Goal: Task Accomplishment & Management: Manage account settings

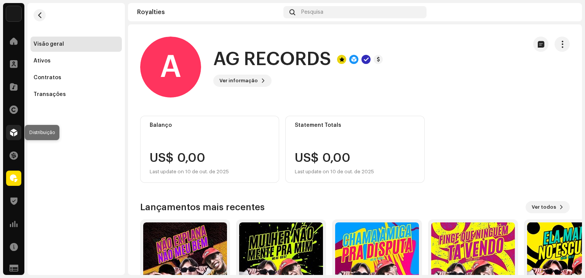
click at [12, 129] on span at bounding box center [14, 132] width 8 height 6
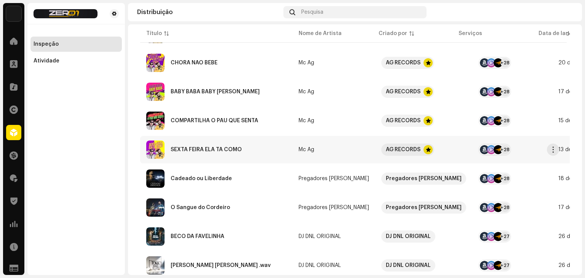
scroll to position [329, 0]
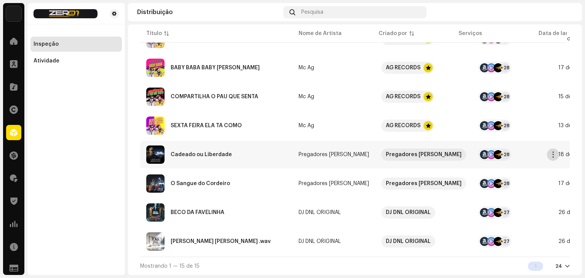
click at [554, 152] on span "button" at bounding box center [553, 155] width 6 height 6
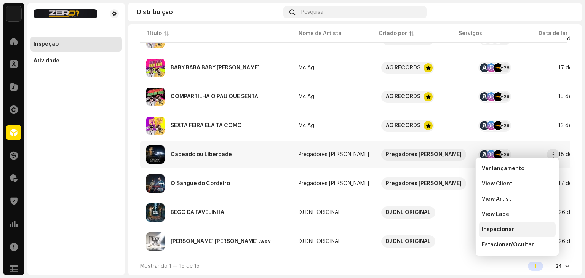
click at [525, 228] on div "Inspecionar" at bounding box center [517, 230] width 71 height 6
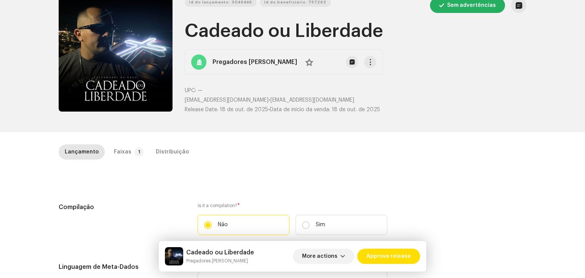
scroll to position [38, 0]
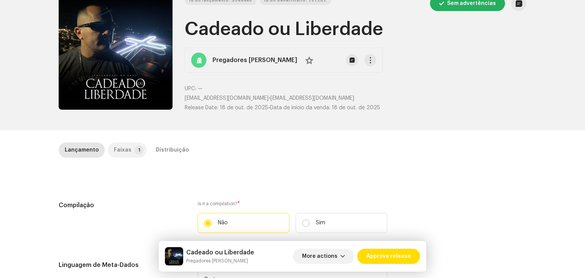
click at [119, 147] on div "Faixas" at bounding box center [123, 149] width 18 height 15
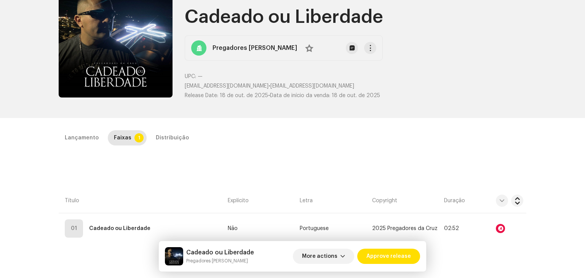
scroll to position [152, 0]
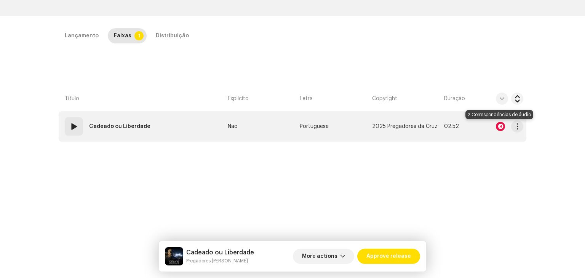
click at [498, 127] on div at bounding box center [500, 126] width 9 height 9
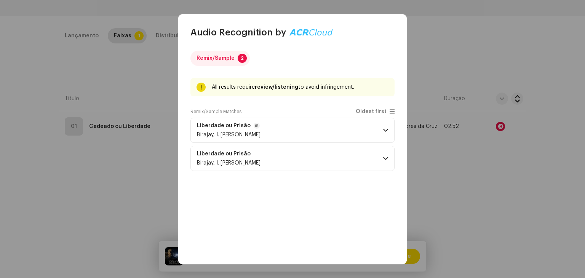
click at [364, 131] on p-accordion-header "Liberdade ou Prisão Birajay, I. [PERSON_NAME]" at bounding box center [292, 130] width 204 height 25
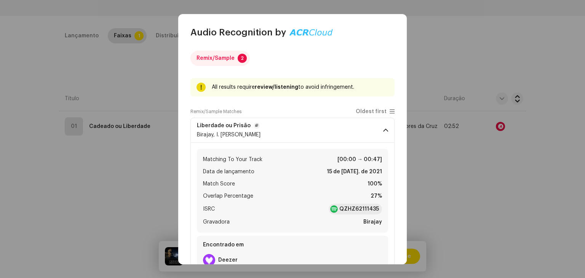
click at [364, 131] on p-accordion-header "Liberdade ou Prisão Birajay, I. [PERSON_NAME]" at bounding box center [292, 130] width 204 height 25
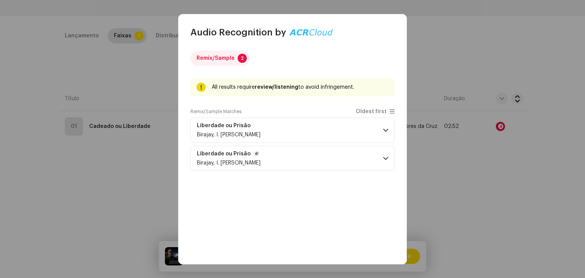
click at [349, 158] on p-accordion-header "Liberdade ou Prisão Birajay, I. [PERSON_NAME]" at bounding box center [292, 158] width 204 height 25
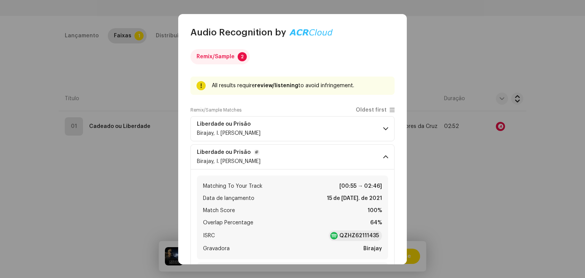
scroll to position [0, 0]
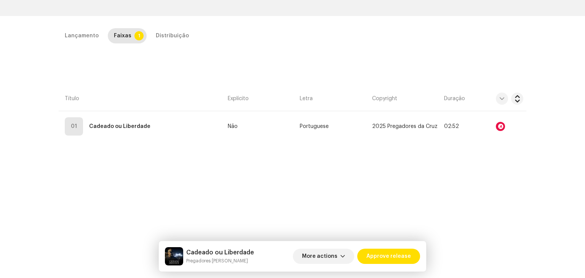
click at [481, 175] on div "Audio Recognition by Remix/Sample 2 All results require review/listening to avo…" at bounding box center [292, 139] width 585 height 278
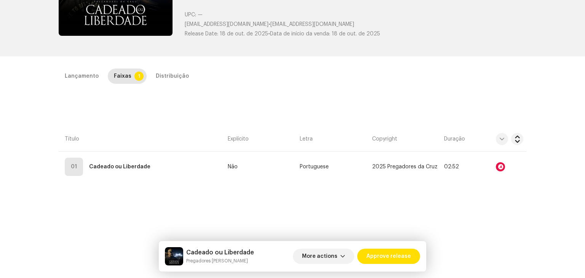
scroll to position [104, 0]
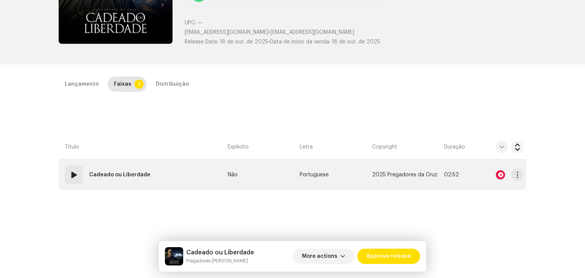
click at [75, 174] on span at bounding box center [73, 174] width 9 height 9
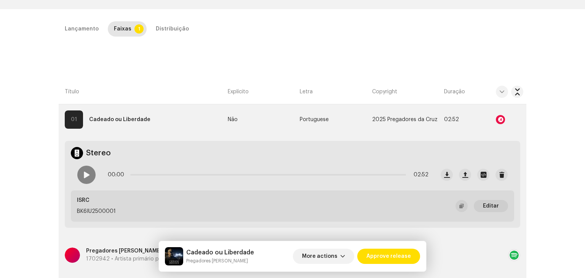
scroll to position [180, 0]
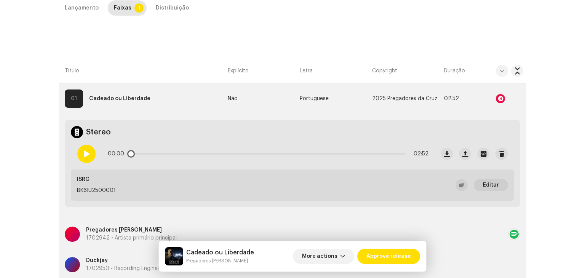
click at [88, 151] on div at bounding box center [86, 154] width 18 height 18
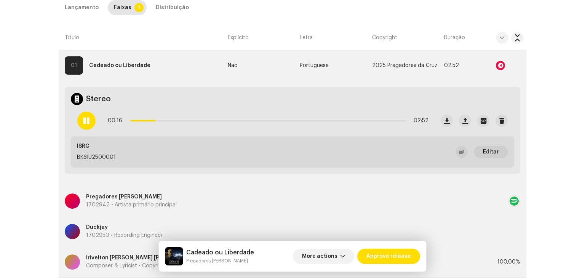
scroll to position [191, 0]
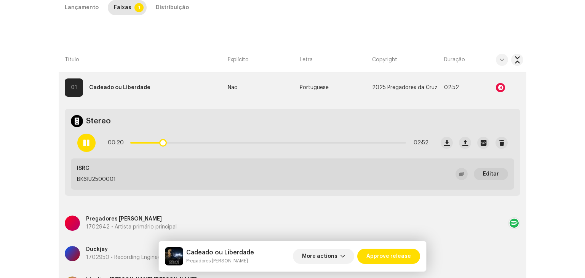
click at [202, 142] on p-slider at bounding box center [268, 143] width 276 height 2
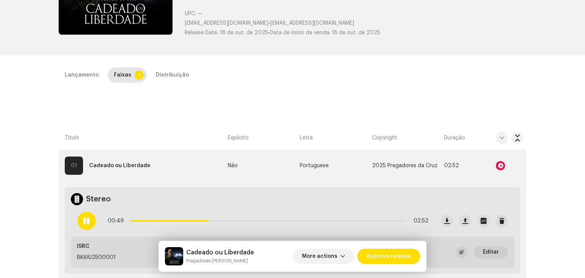
scroll to position [115, 0]
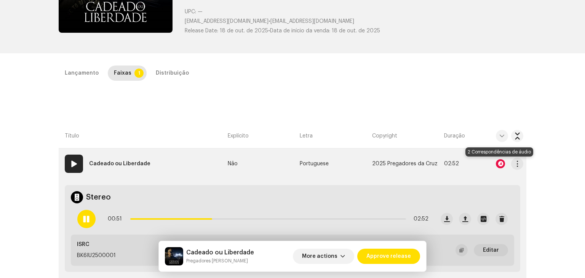
click at [498, 163] on div at bounding box center [500, 163] width 9 height 9
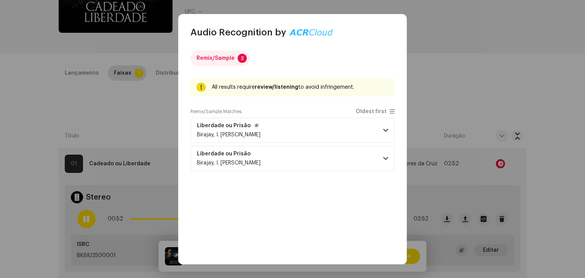
click at [335, 135] on p-accordion-header "Liberdade ou Prisão Birajay, I. [PERSON_NAME]" at bounding box center [292, 130] width 204 height 25
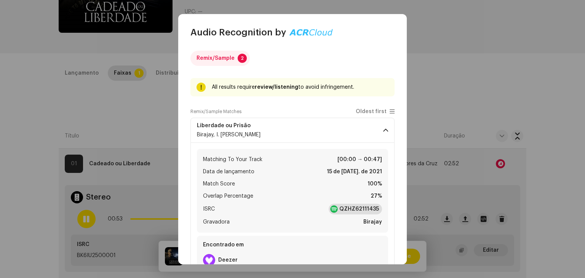
click at [350, 207] on strong "QZHZ62111435" at bounding box center [359, 209] width 40 height 8
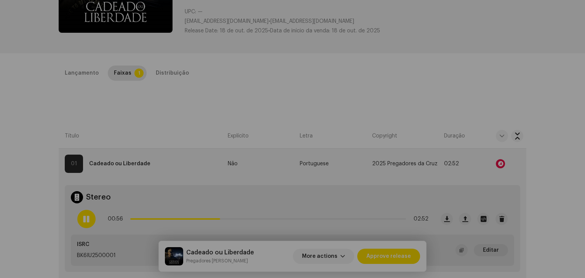
click at [10, 133] on div "Audio Recognition by Remix/Sample 2 All results require review/listening to avo…" at bounding box center [292, 139] width 585 height 278
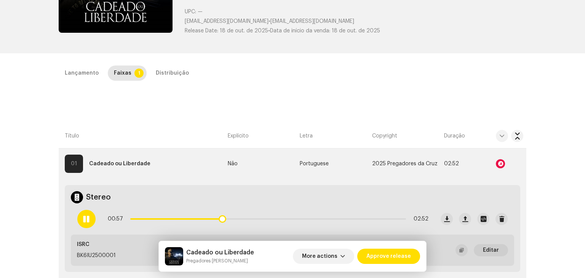
click at [84, 219] on span at bounding box center [86, 219] width 6 height 6
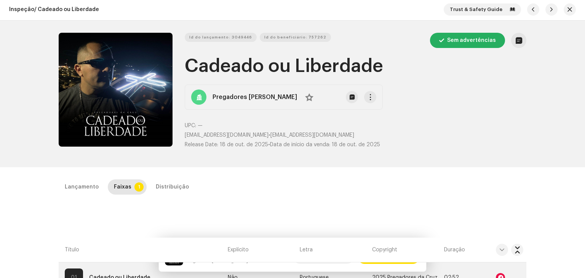
scroll to position [0, 0]
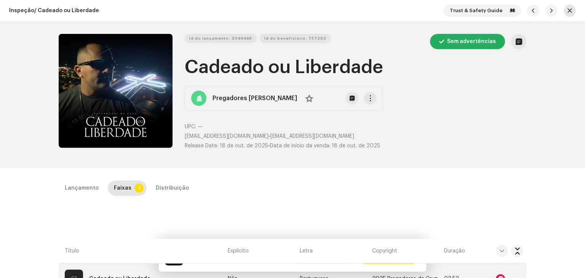
click at [568, 8] on span "button" at bounding box center [569, 11] width 5 height 6
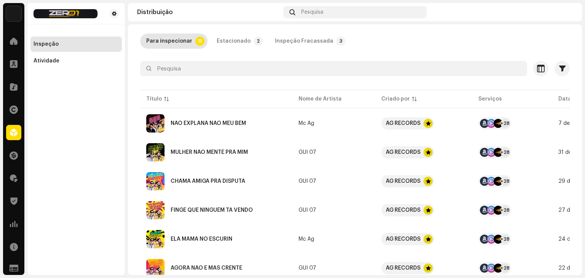
scroll to position [38, 0]
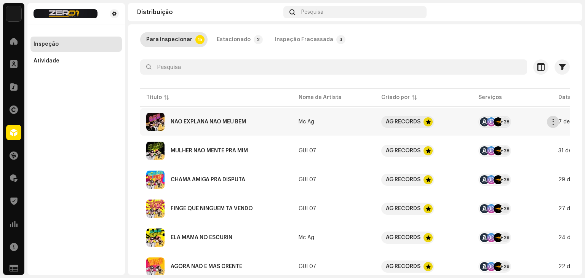
click at [550, 121] on span "button" at bounding box center [553, 122] width 6 height 6
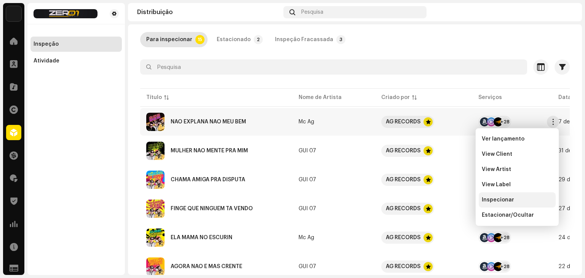
click at [511, 198] on span "Inspecionar" at bounding box center [498, 200] width 32 height 6
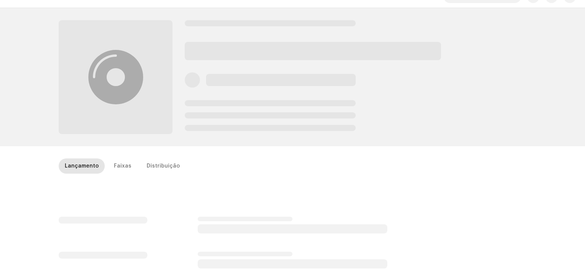
scroll to position [38, 0]
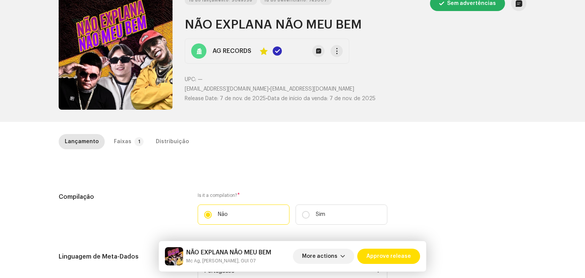
click at [123, 144] on div "Faixas" at bounding box center [123, 141] width 18 height 15
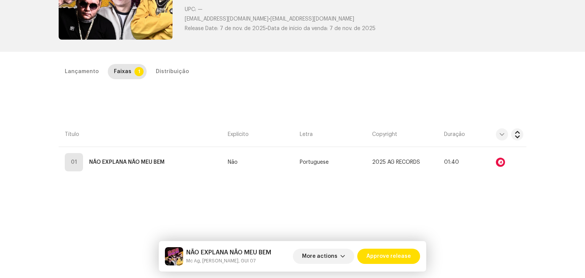
scroll to position [114, 0]
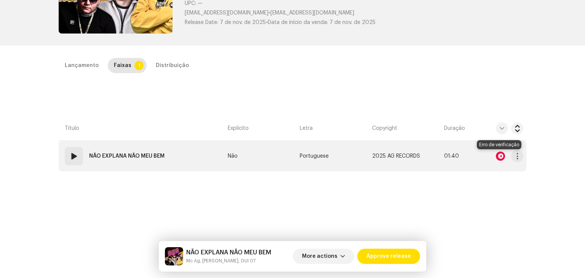
click at [499, 154] on div at bounding box center [500, 156] width 9 height 9
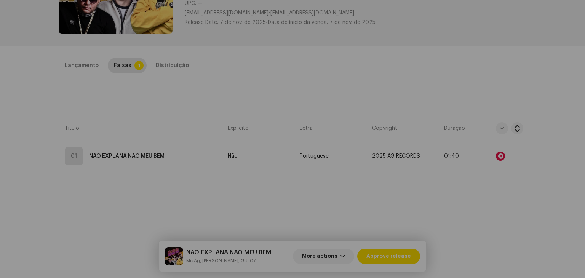
click at [509, 87] on div "Audio Recognition by AcrCloud is still processing the audio file. Scheduling a …" at bounding box center [292, 139] width 585 height 278
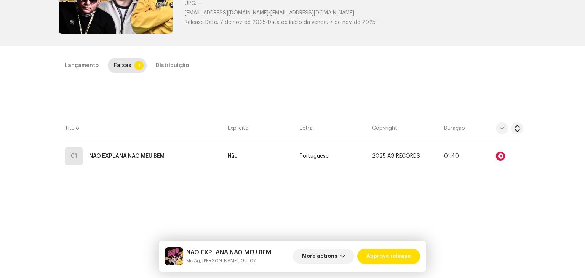
scroll to position [0, 0]
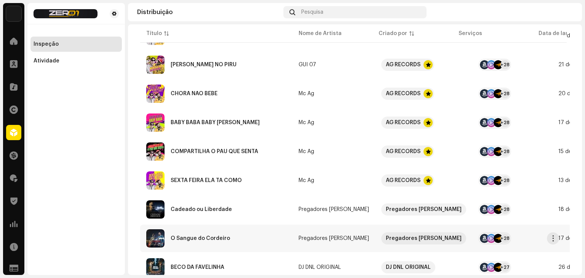
scroll to position [329, 0]
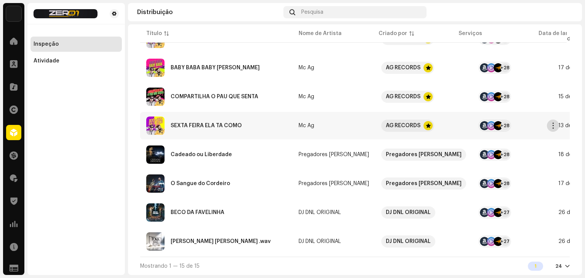
click at [548, 120] on button "button" at bounding box center [553, 126] width 12 height 12
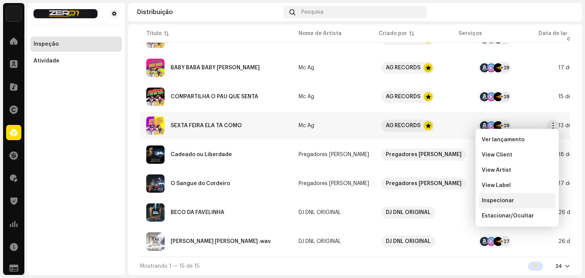
click at [497, 200] on span "Inspecionar" at bounding box center [498, 201] width 32 height 6
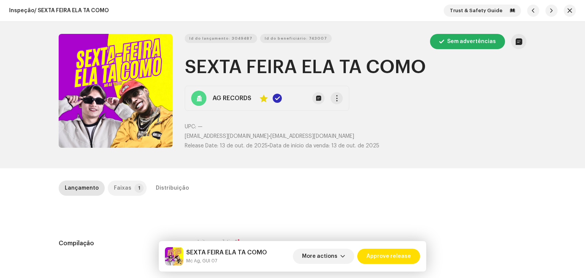
click at [120, 194] on div "Faixas" at bounding box center [123, 187] width 18 height 15
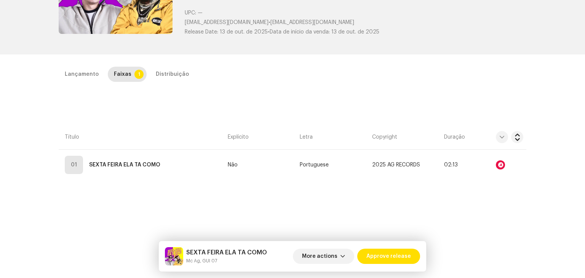
scroll to position [114, 0]
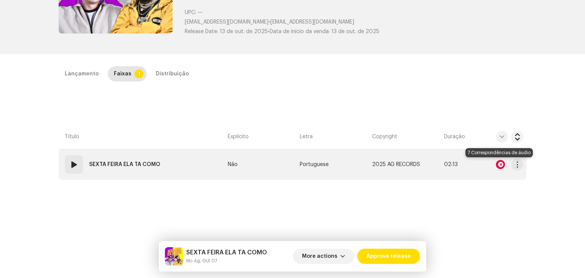
click at [498, 164] on div at bounding box center [500, 164] width 9 height 9
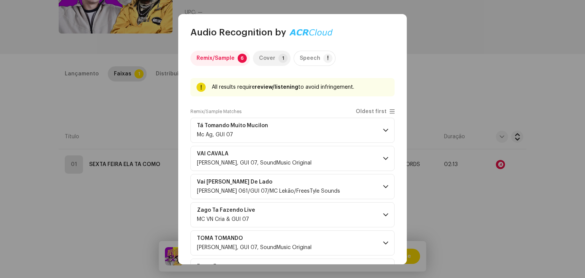
click at [267, 61] on div "Cover" at bounding box center [267, 58] width 16 height 15
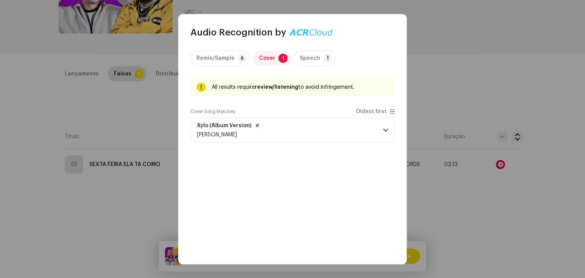
click at [378, 130] on p-accordion-header "Xylo (Album Version) [PERSON_NAME]" at bounding box center [292, 130] width 204 height 25
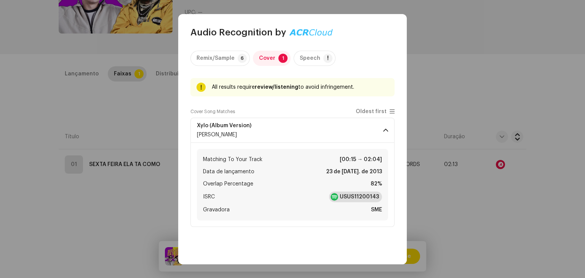
click at [351, 198] on strong "USUS11200143" at bounding box center [359, 197] width 39 height 8
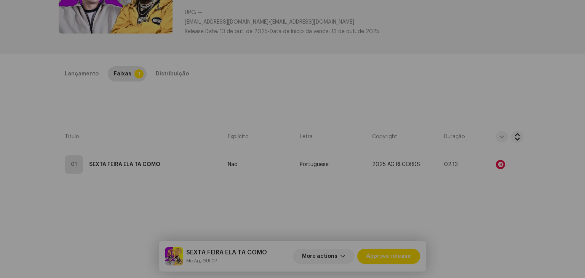
click at [59, 191] on div "Audio Recognition by Remix/Sample 6 Cover 1 Speech ! All results require review…" at bounding box center [292, 139] width 585 height 278
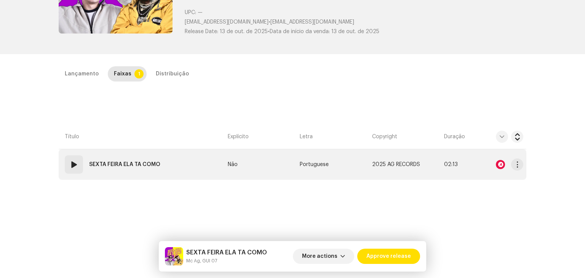
click at [499, 165] on div at bounding box center [500, 164] width 9 height 9
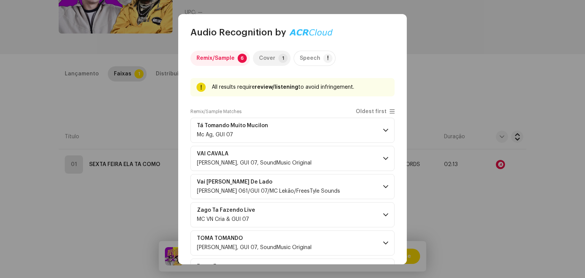
click at [270, 53] on div "Cover" at bounding box center [267, 58] width 16 height 15
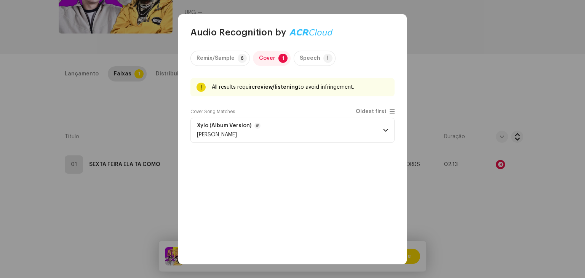
click at [347, 128] on p-accordion-header "Xylo (Album Version) [PERSON_NAME]" at bounding box center [292, 130] width 204 height 25
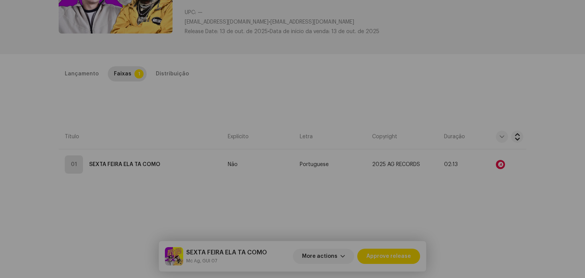
click at [109, 211] on div "Audio Recognition by Remix/Sample 6 Cover 1 Speech ! All results require review…" at bounding box center [292, 139] width 585 height 278
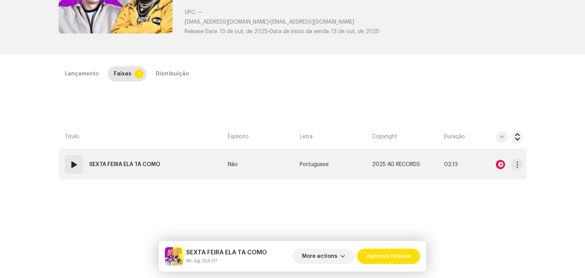
click at [72, 169] on div "01" at bounding box center [74, 164] width 18 height 18
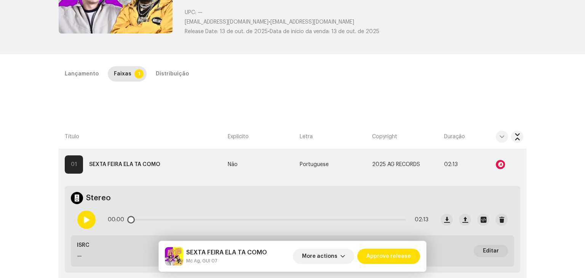
click at [83, 217] on span at bounding box center [86, 220] width 6 height 6
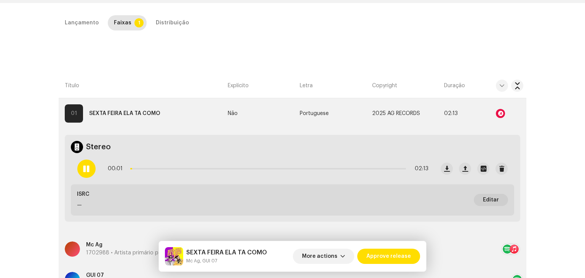
scroll to position [152, 0]
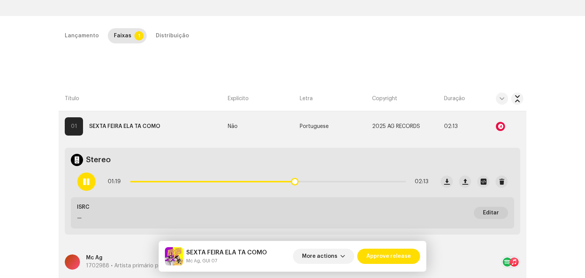
click at [83, 180] on span at bounding box center [86, 182] width 6 height 6
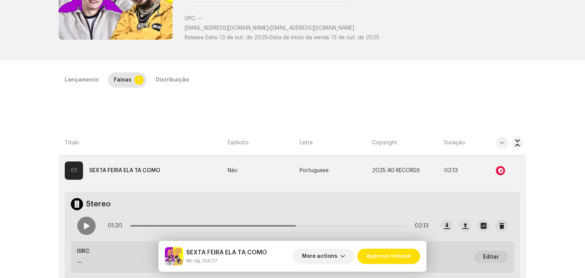
scroll to position [114, 0]
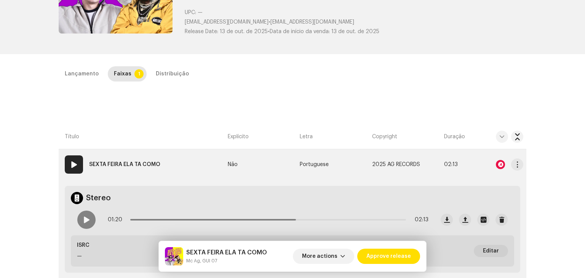
click at [496, 165] on div at bounding box center [500, 164] width 9 height 9
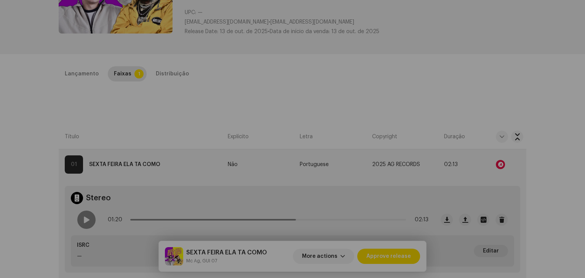
click at [557, 145] on div "Audio Recognition by Remix/Sample 6 Cover 1 Speech ! All results require review…" at bounding box center [292, 139] width 585 height 278
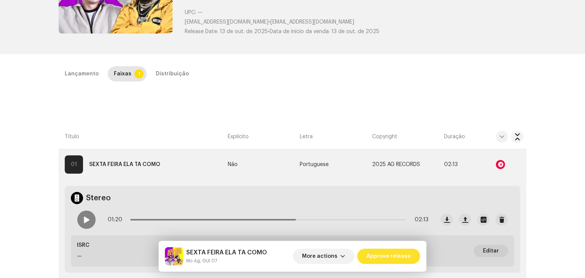
click at [398, 254] on span "Approve release" at bounding box center [388, 256] width 45 height 15
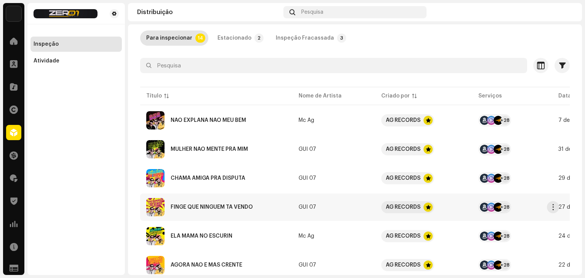
scroll to position [38, 0]
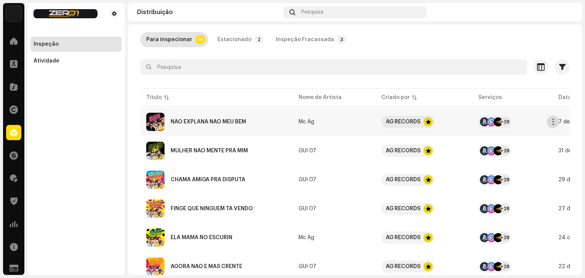
click at [550, 122] on span "button" at bounding box center [553, 122] width 6 height 6
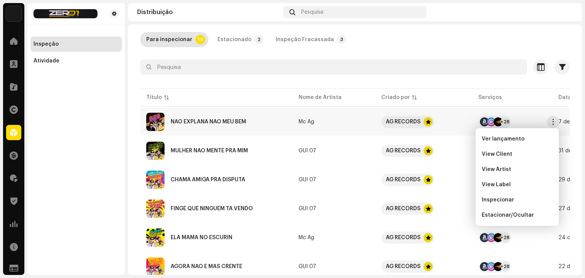
click at [390, 54] on div "Inspeção Remoção em lote Distribuir em lote Para inspecionar 14 Estacionado 2 I…" at bounding box center [355, 264] width 454 height 533
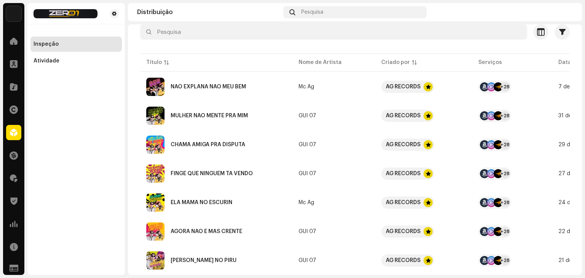
scroll to position [76, 0]
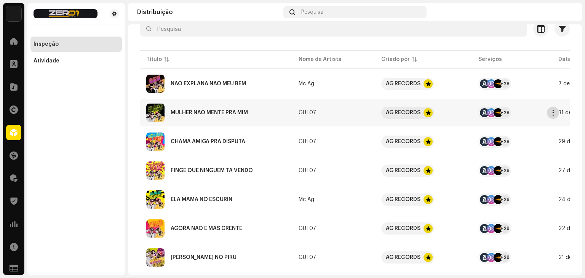
click at [553, 112] on span "button" at bounding box center [553, 113] width 6 height 6
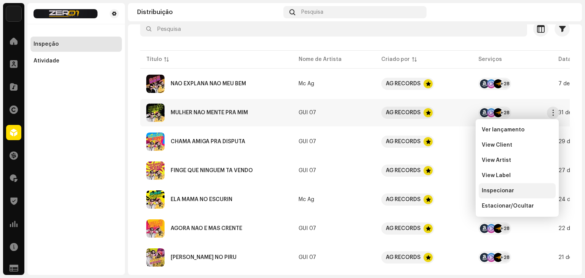
click at [509, 186] on div "Inspecionar" at bounding box center [517, 190] width 77 height 15
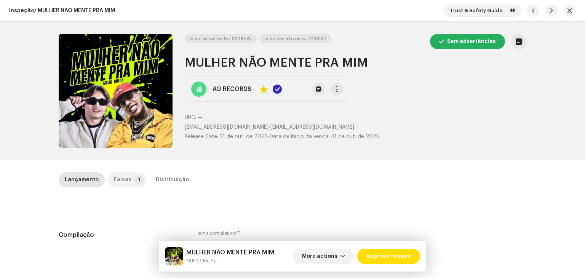
click at [129, 174] on p-tab "Faixas 1" at bounding box center [127, 179] width 39 height 15
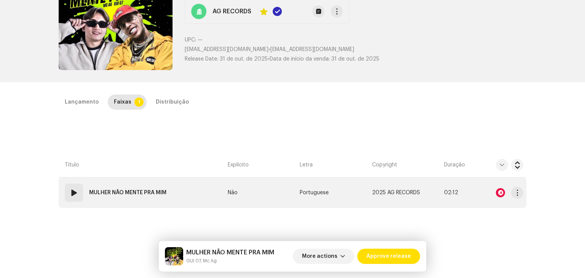
scroll to position [114, 0]
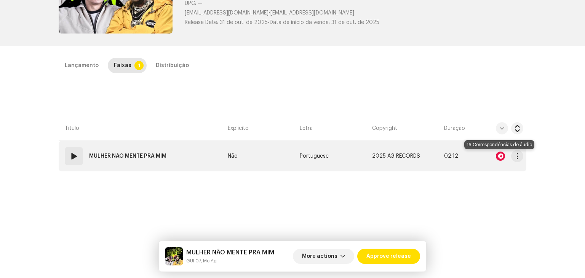
click at [500, 155] on div at bounding box center [500, 156] width 9 height 9
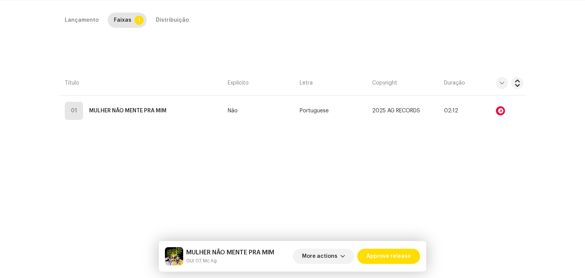
scroll to position [172, 0]
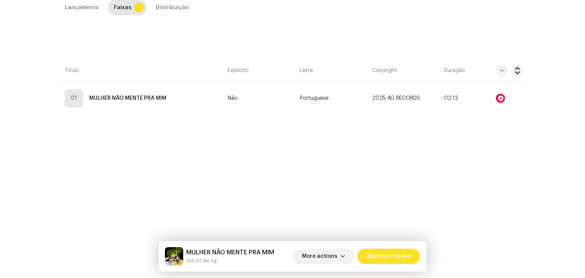
click at [391, 261] on span "Approve release" at bounding box center [388, 256] width 45 height 15
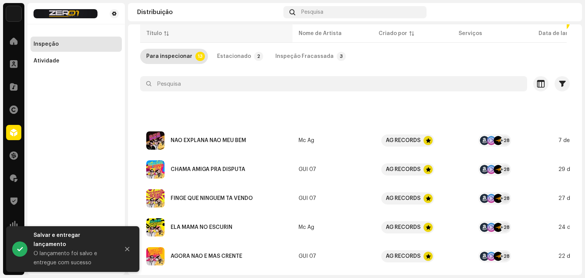
scroll to position [228, 0]
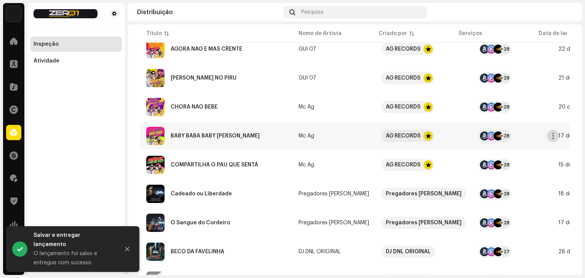
click at [556, 136] on button "button" at bounding box center [553, 136] width 12 height 12
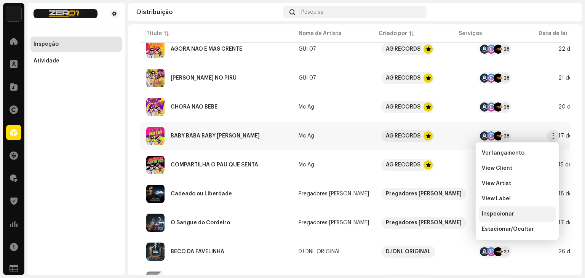
click at [508, 215] on span "Inspecionar" at bounding box center [498, 214] width 32 height 6
click at [508, 215] on div "Inspeção Remoção em lote Distribuir em lote Para inspecionar 13 Estacionado 2 I…" at bounding box center [355, 149] width 454 height 251
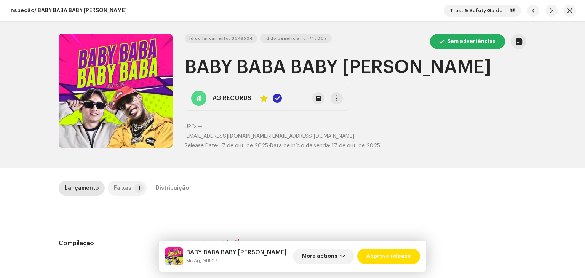
click at [120, 186] on div "Faixas" at bounding box center [123, 187] width 18 height 15
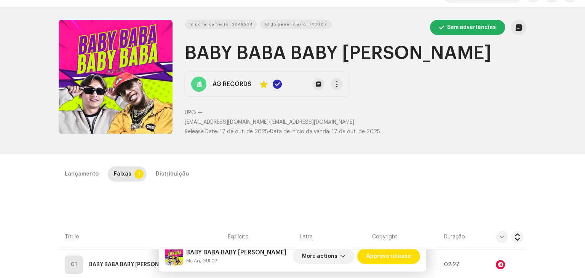
scroll to position [152, 0]
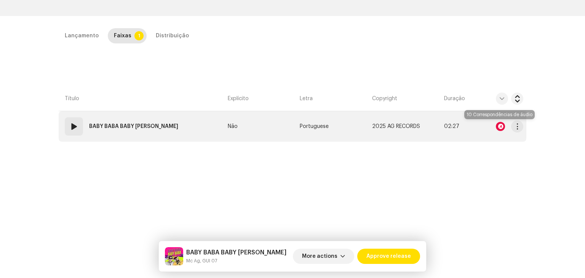
click at [502, 125] on div at bounding box center [500, 126] width 9 height 9
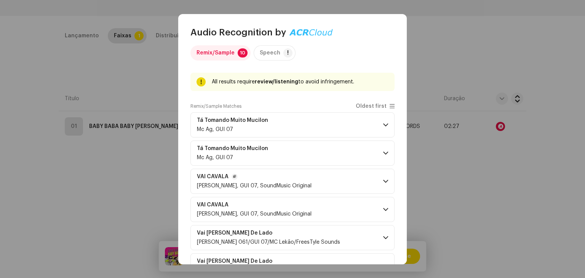
scroll to position [0, 0]
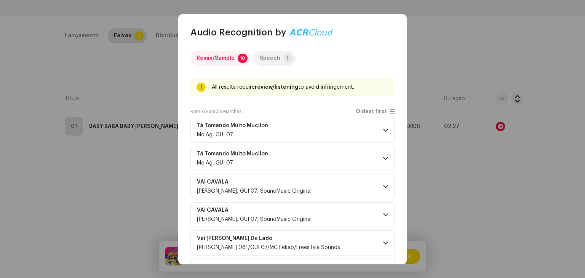
click at [271, 54] on div "Speech" at bounding box center [270, 58] width 21 height 15
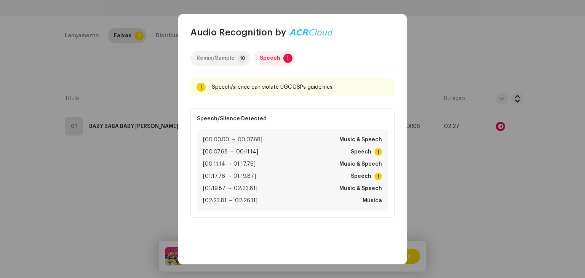
click at [218, 57] on div "Remix/Sample" at bounding box center [215, 58] width 38 height 15
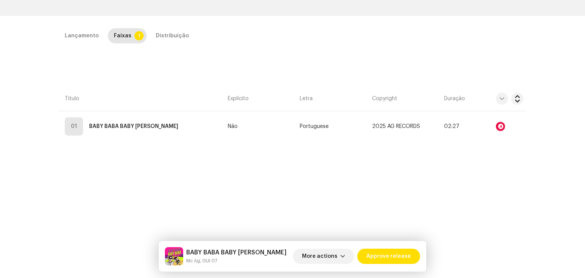
click at [535, 214] on div "Audio Recognition by Remix/Sample 10 Speech ! All results require review/listen…" at bounding box center [292, 139] width 585 height 278
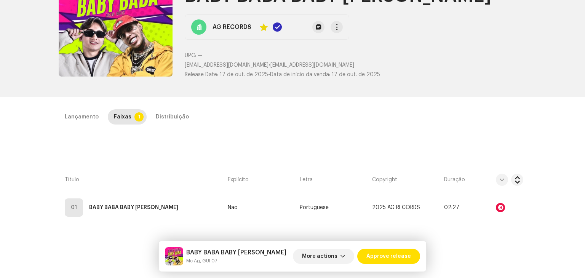
scroll to position [66, 0]
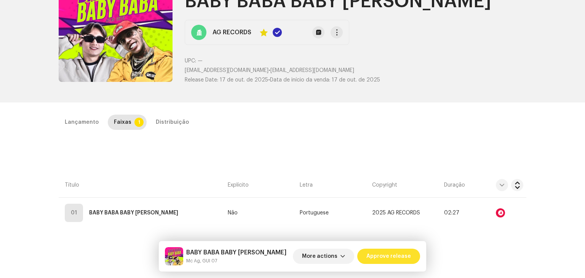
click at [413, 255] on button "Approve release" at bounding box center [388, 256] width 63 height 15
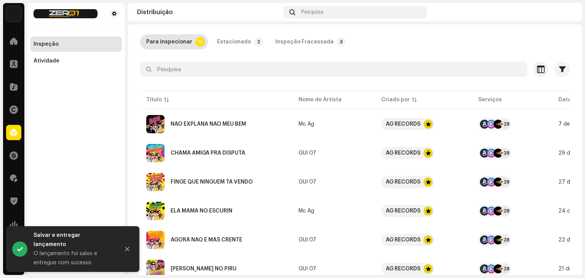
scroll to position [38, 0]
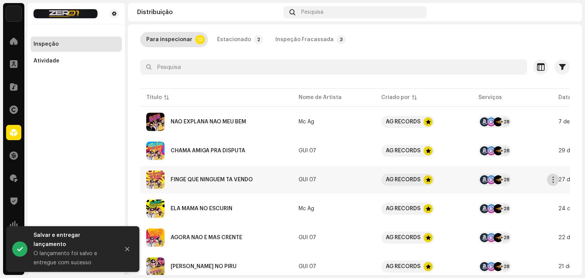
click at [555, 180] on span "button" at bounding box center [553, 180] width 6 height 6
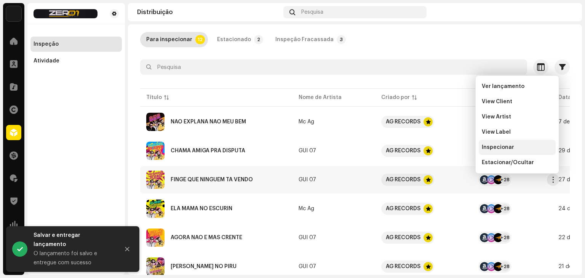
click at [507, 146] on span "Inspecionar" at bounding box center [498, 147] width 32 height 6
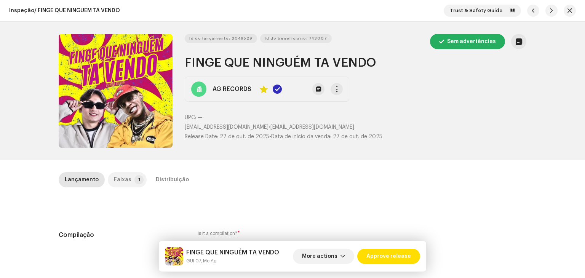
click at [120, 185] on div "Faixas" at bounding box center [123, 179] width 18 height 15
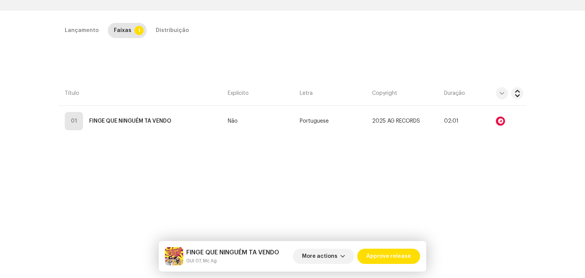
scroll to position [152, 0]
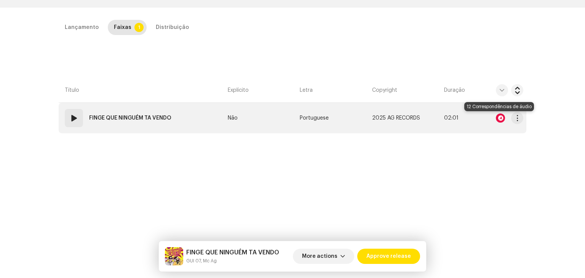
click at [501, 118] on div at bounding box center [500, 117] width 9 height 9
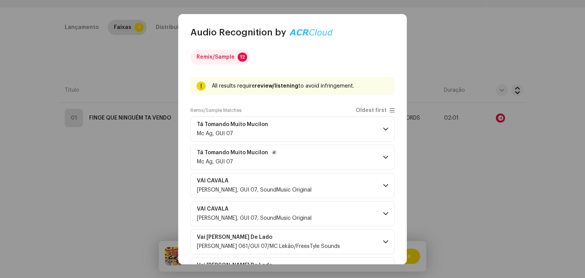
scroll to position [0, 0]
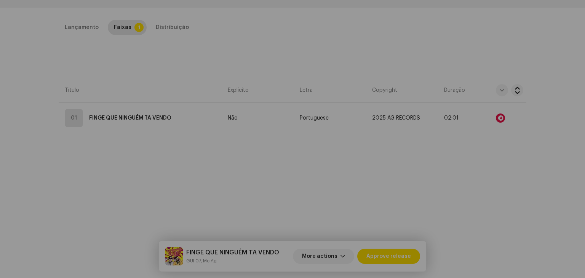
click at [506, 169] on div "Audio Recognition by Remix/Sample 12 All results require review/listening to av…" at bounding box center [292, 139] width 585 height 278
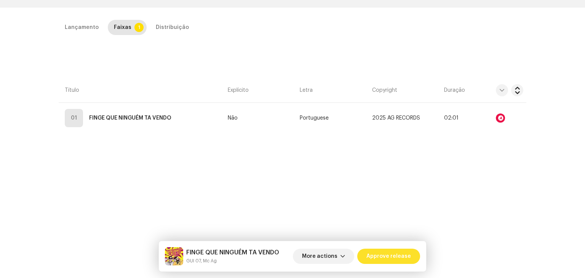
click at [398, 260] on span "Approve release" at bounding box center [388, 256] width 45 height 15
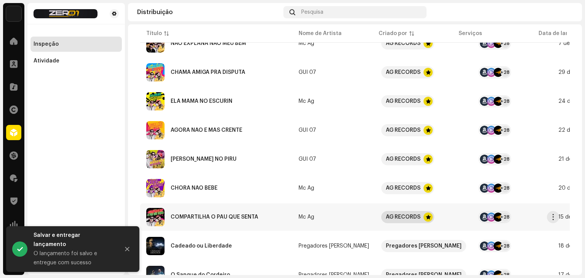
scroll to position [114, 0]
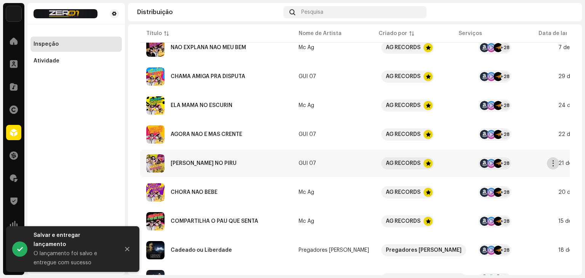
click at [552, 160] on span "button" at bounding box center [553, 163] width 6 height 6
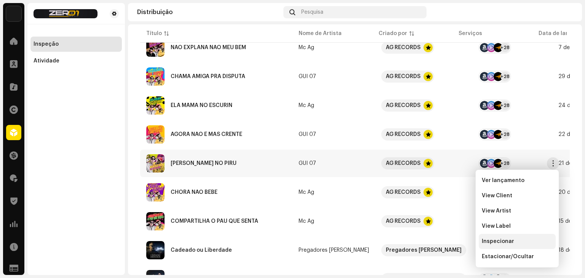
click at [508, 241] on span "Inspecionar" at bounding box center [498, 241] width 32 height 6
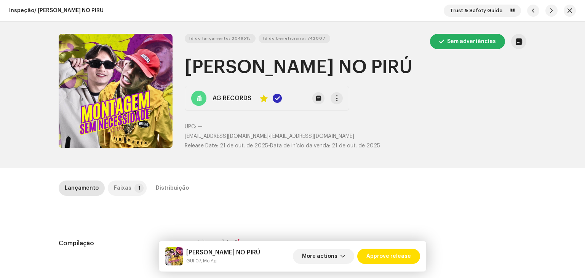
click at [116, 184] on div "Faixas" at bounding box center [123, 187] width 18 height 15
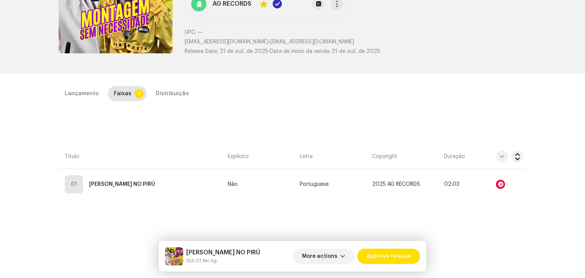
scroll to position [114, 0]
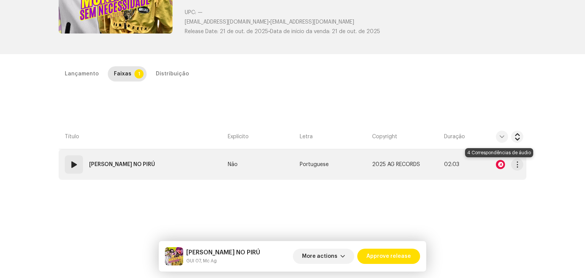
click at [500, 163] on div at bounding box center [500, 164] width 9 height 9
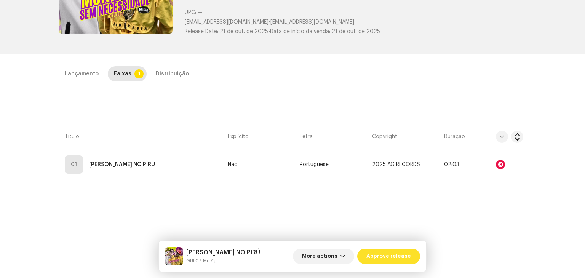
click at [395, 257] on span "Approve release" at bounding box center [388, 256] width 45 height 15
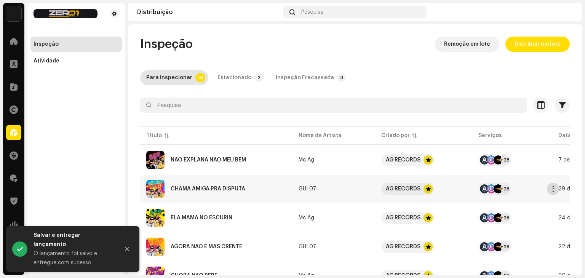
click at [551, 191] on span "button" at bounding box center [553, 189] width 6 height 6
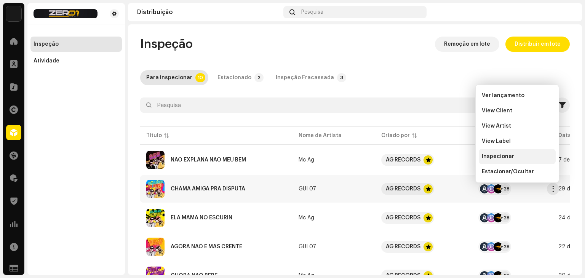
click at [518, 158] on div "Inspecionar" at bounding box center [517, 156] width 71 height 6
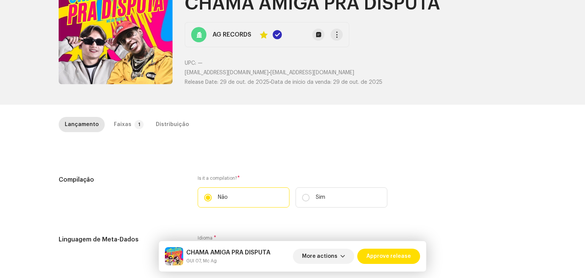
scroll to position [76, 0]
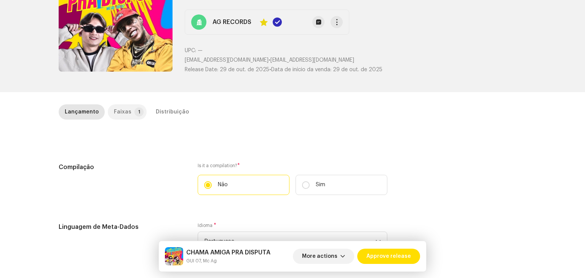
click at [134, 111] on p-badge "1" at bounding box center [138, 111] width 9 height 9
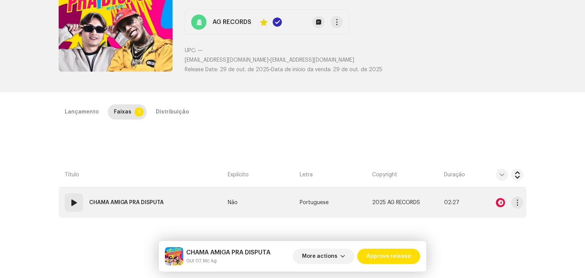
click at [496, 204] on div at bounding box center [500, 202] width 9 height 9
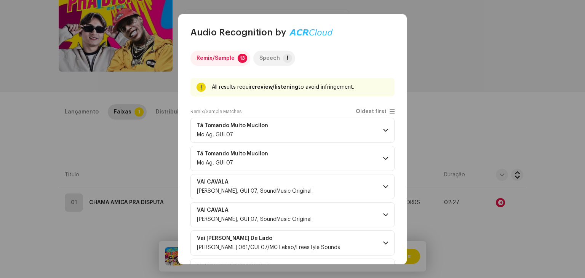
click at [275, 54] on div "Speech" at bounding box center [269, 58] width 21 height 15
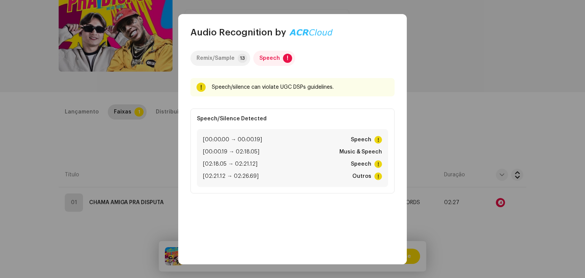
click at [211, 59] on div "Remix/Sample" at bounding box center [215, 58] width 38 height 15
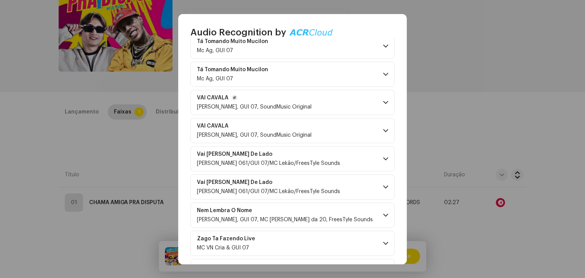
scroll to position [227, 0]
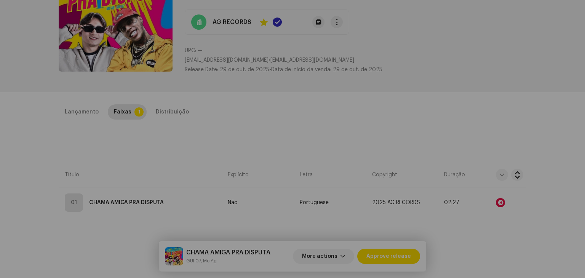
click at [410, 259] on div "Audio Recognition by Remix/Sample 13 Speech ! All results require review/listen…" at bounding box center [292, 139] width 585 height 278
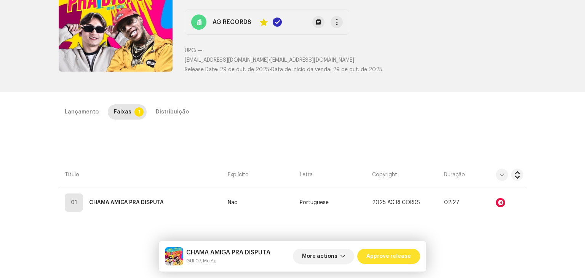
click at [410, 256] on span "Approve release" at bounding box center [388, 256] width 45 height 15
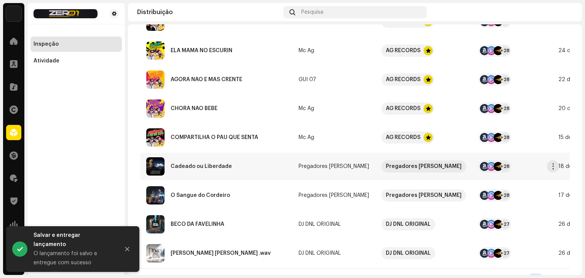
scroll to position [152, 0]
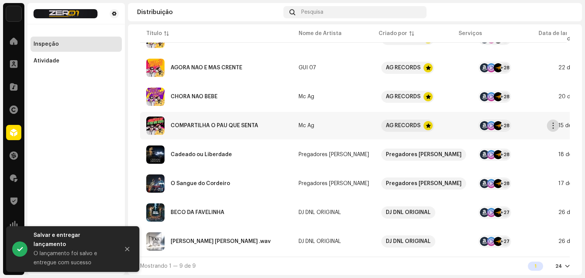
click at [551, 123] on span "button" at bounding box center [553, 126] width 6 height 6
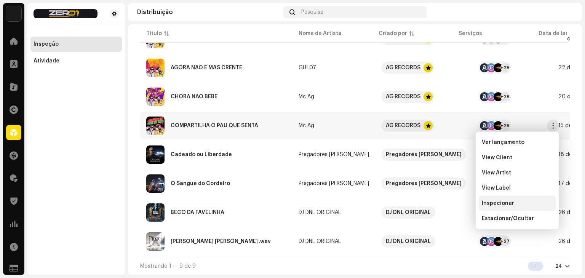
click at [496, 198] on div "Inspecionar" at bounding box center [517, 203] width 77 height 15
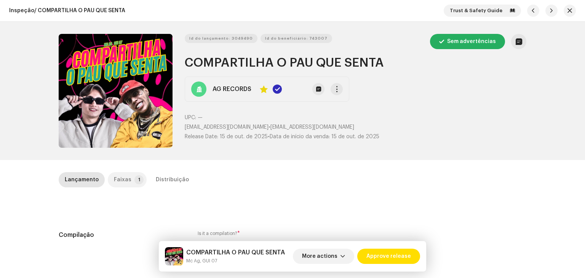
click at [121, 184] on div "Faixas" at bounding box center [123, 179] width 18 height 15
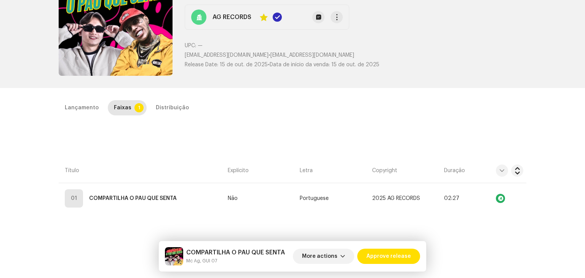
scroll to position [76, 0]
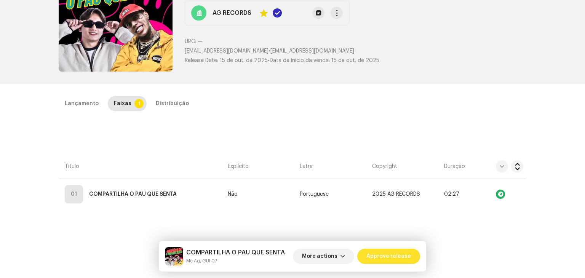
click at [398, 252] on span "Approve release" at bounding box center [388, 256] width 45 height 15
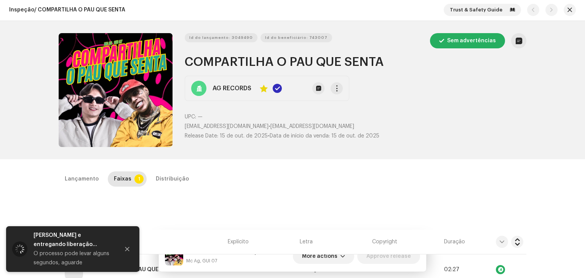
scroll to position [0, 0]
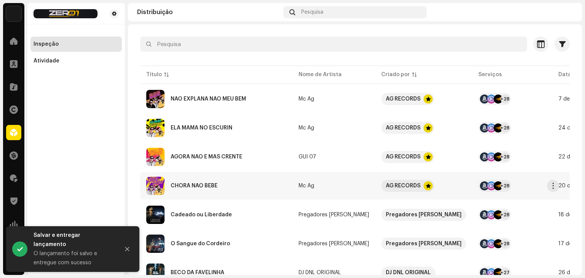
scroll to position [76, 0]
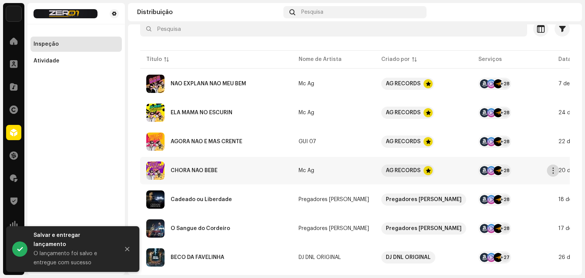
click at [550, 168] on span "button" at bounding box center [553, 171] width 6 height 6
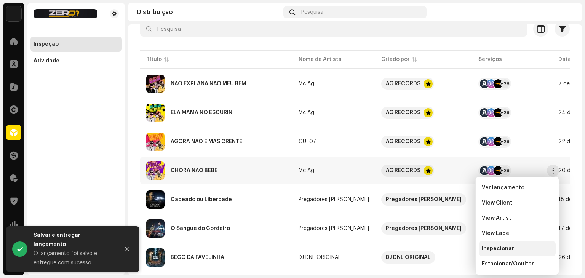
click at [508, 248] on span "Inspecionar" at bounding box center [498, 249] width 32 height 6
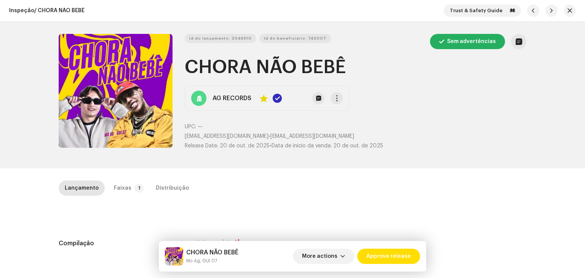
click at [120, 183] on div "Faixas" at bounding box center [123, 187] width 18 height 15
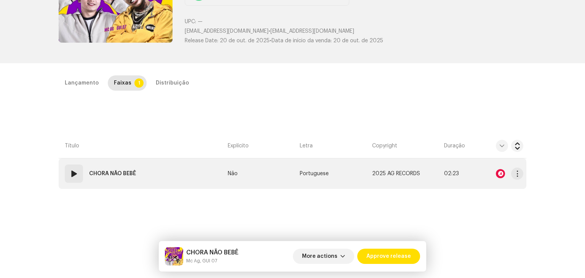
scroll to position [114, 0]
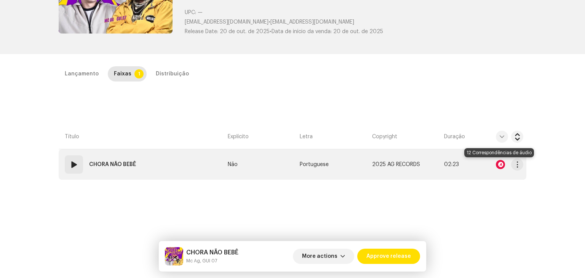
click at [498, 166] on div at bounding box center [500, 164] width 9 height 9
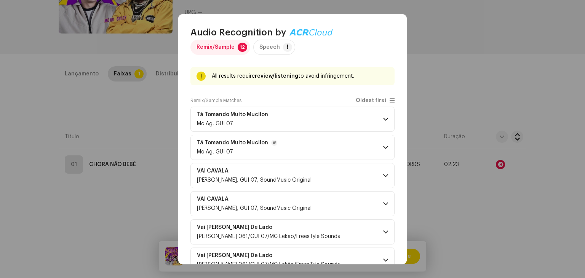
scroll to position [8, 0]
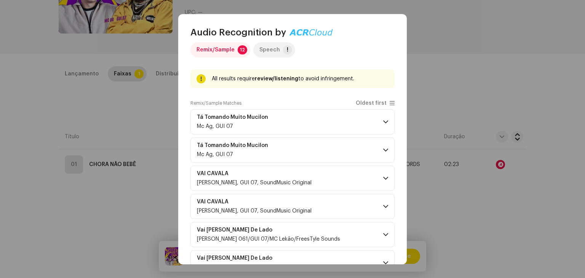
click at [272, 49] on div "Speech" at bounding box center [269, 49] width 21 height 15
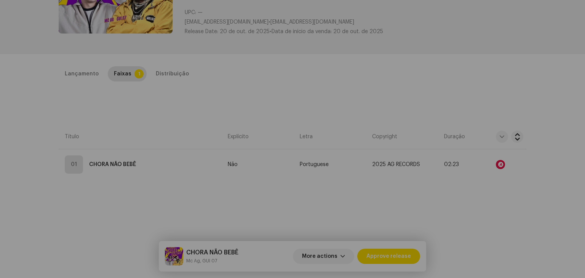
click at [537, 100] on div "Audio Recognition by Remix/Sample 12 Speech ! Speech/silence can violate UGC DS…" at bounding box center [292, 139] width 585 height 278
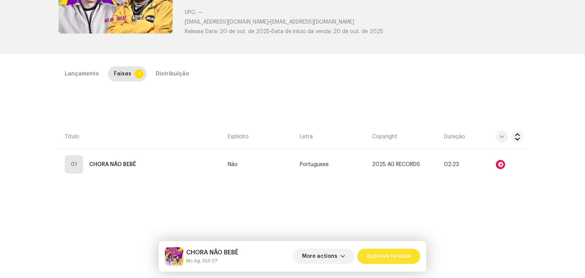
click at [390, 256] on span "Approve release" at bounding box center [388, 256] width 45 height 15
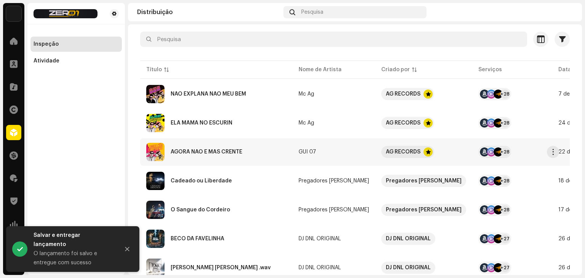
scroll to position [76, 0]
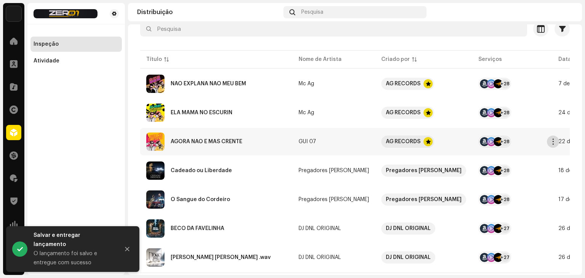
click at [550, 142] on span "button" at bounding box center [553, 142] width 6 height 6
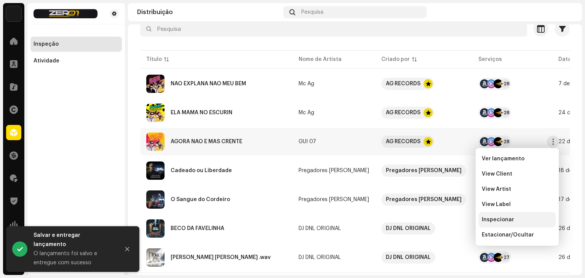
click at [506, 217] on span "Inspecionar" at bounding box center [498, 220] width 32 height 6
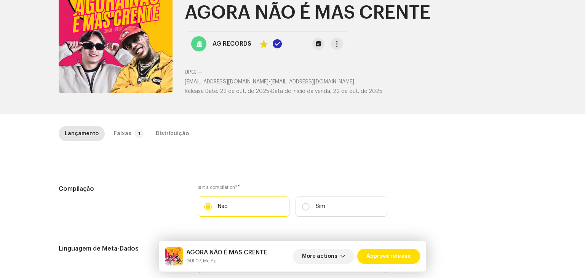
scroll to position [76, 0]
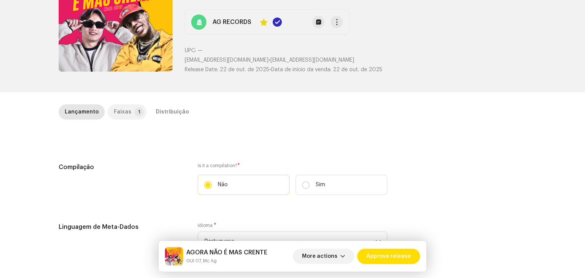
click at [134, 113] on p-badge "1" at bounding box center [138, 111] width 9 height 9
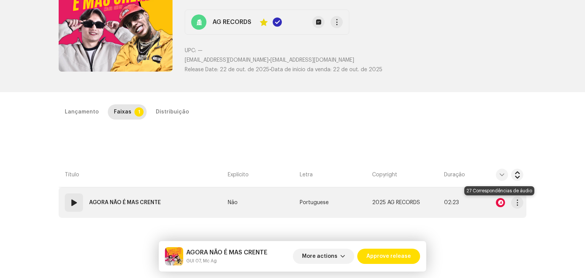
click at [502, 201] on div at bounding box center [500, 202] width 9 height 9
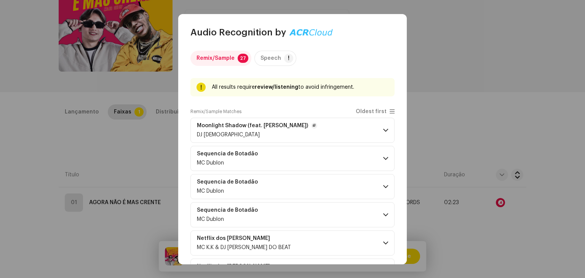
click at [361, 128] on p-accordion-header "Moonlight Shadow (feat. [PERSON_NAME]) DJ [PERSON_NAME]" at bounding box center [292, 130] width 204 height 25
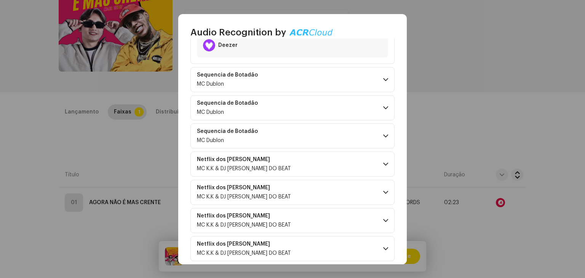
scroll to position [305, 0]
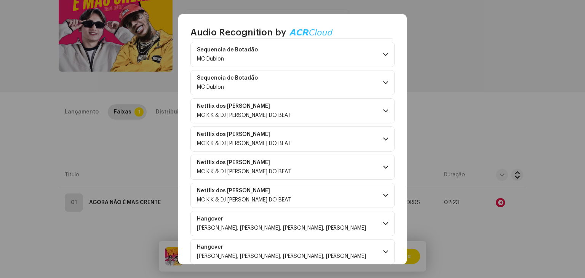
click at [344, 144] on p-accordion-header "Netflix dos [PERSON_NAME] MC K.K & DJ [PERSON_NAME] DO BEAT" at bounding box center [292, 138] width 204 height 25
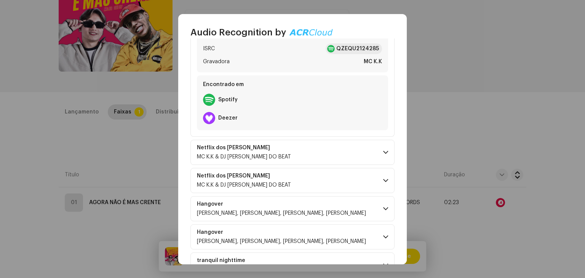
scroll to position [495, 0]
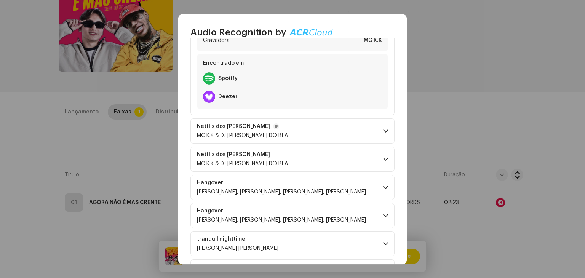
click at [346, 140] on p-accordion-header "Netflix dos [PERSON_NAME] MC K.K & DJ [PERSON_NAME] DO BEAT" at bounding box center [292, 130] width 204 height 25
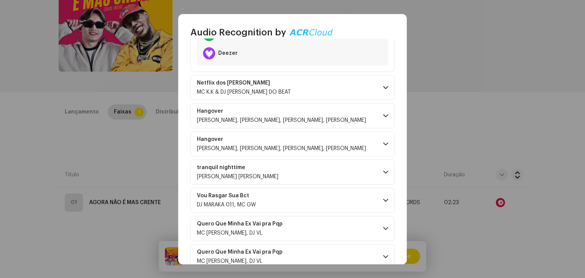
scroll to position [723, 0]
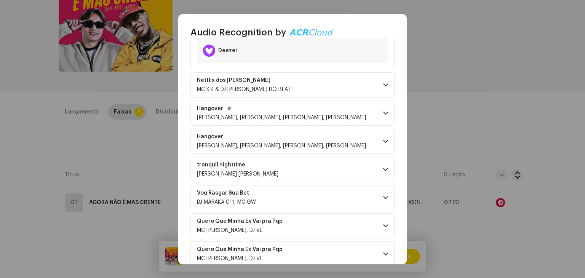
click at [348, 115] on div "[PERSON_NAME], [PERSON_NAME], [PERSON_NAME], [PERSON_NAME]" at bounding box center [281, 118] width 169 height 6
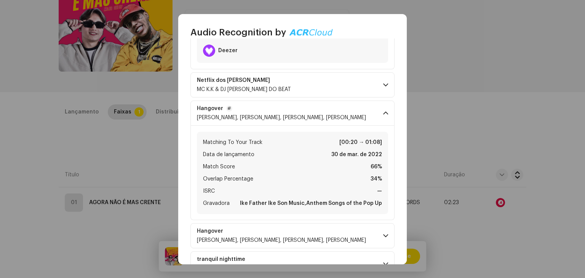
click at [348, 115] on div "[PERSON_NAME], [PERSON_NAME], [PERSON_NAME], [PERSON_NAME]" at bounding box center [281, 118] width 169 height 6
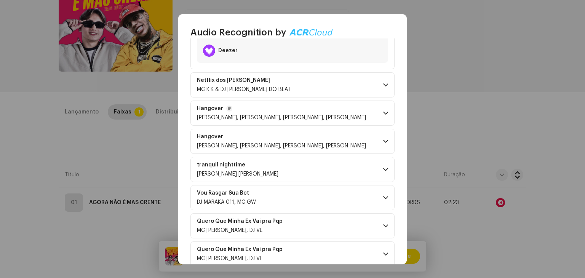
click at [345, 115] on span "[PERSON_NAME], [PERSON_NAME], [PERSON_NAME], [PERSON_NAME]" at bounding box center [281, 117] width 169 height 5
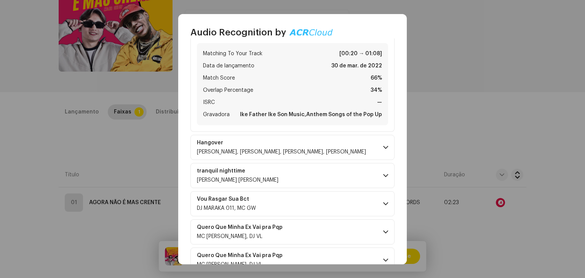
scroll to position [876, 0]
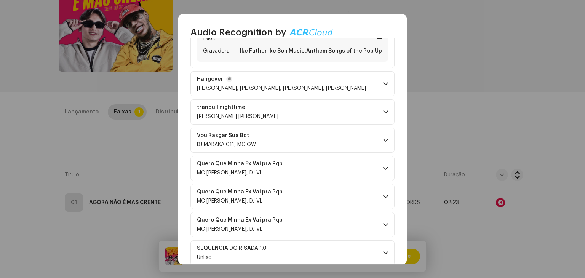
click at [323, 86] on span "[PERSON_NAME], [PERSON_NAME], [PERSON_NAME], [PERSON_NAME]" at bounding box center [281, 88] width 169 height 5
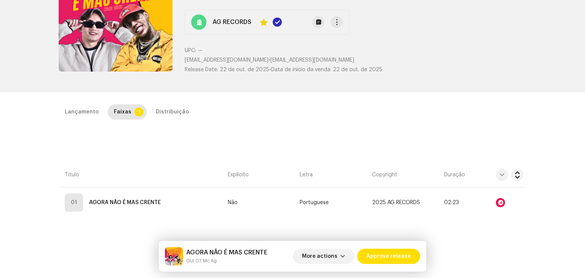
scroll to position [3484, 0]
click at [509, 224] on div "Audio Recognition by Remix/Sample 27 Speech ! All results require review/listen…" at bounding box center [292, 139] width 585 height 278
click at [390, 262] on span "Approve release" at bounding box center [388, 256] width 45 height 15
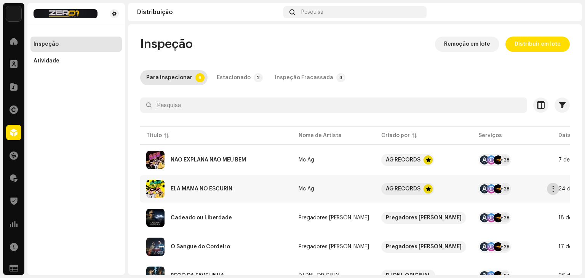
click at [552, 187] on span "button" at bounding box center [553, 189] width 6 height 6
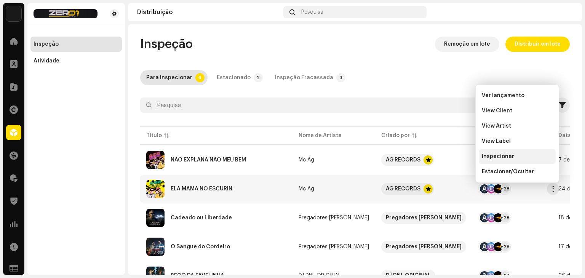
click at [512, 153] on div "Inspecionar" at bounding box center [517, 156] width 71 height 6
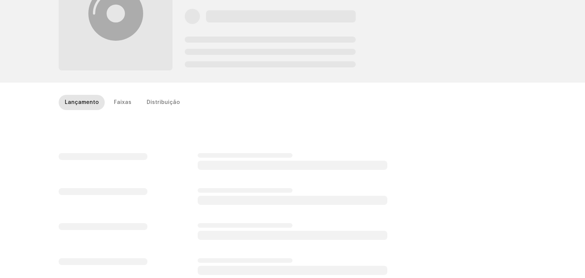
scroll to position [114, 0]
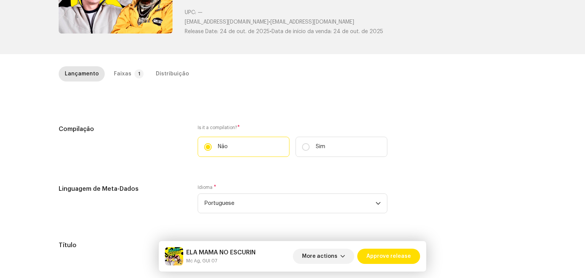
click at [123, 70] on div "Faixas" at bounding box center [123, 73] width 18 height 15
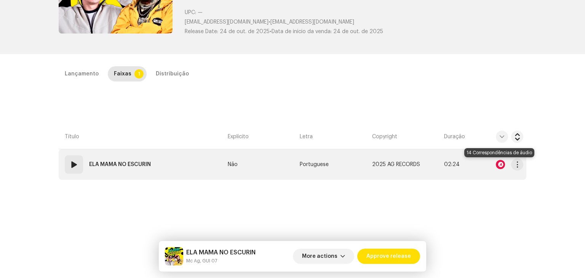
click at [498, 163] on div at bounding box center [500, 164] width 9 height 9
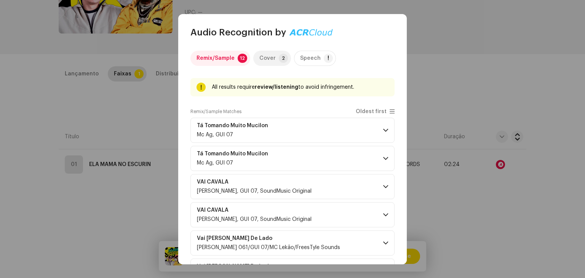
click at [263, 55] on div "Cover" at bounding box center [267, 58] width 16 height 15
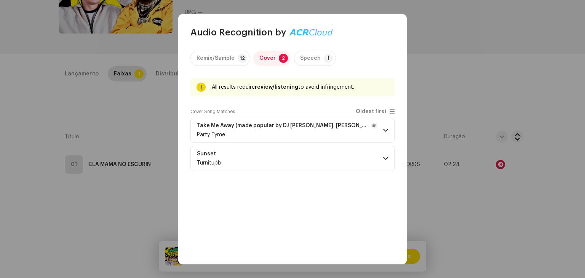
click at [324, 133] on div "Party Tyme" at bounding box center [287, 135] width 180 height 6
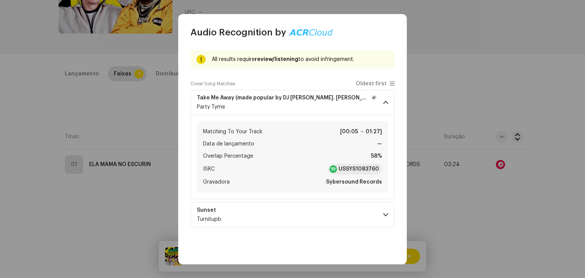
scroll to position [29, 0]
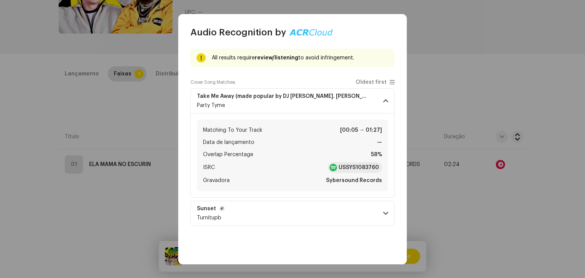
click at [356, 204] on p-accordion-header "Sunset Turnitupb" at bounding box center [292, 213] width 204 height 25
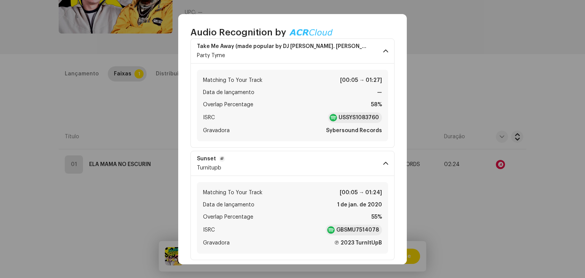
scroll to position [87, 0]
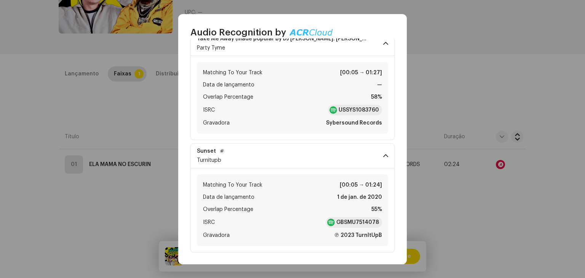
click at [364, 156] on p-accordion-header "Sunset Turnitupb" at bounding box center [292, 155] width 204 height 25
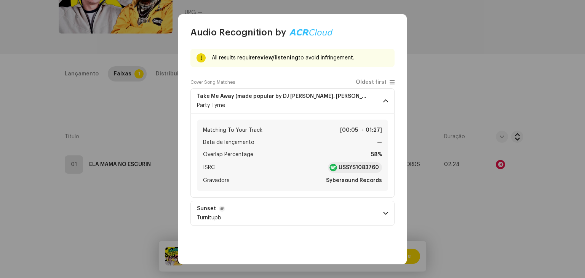
scroll to position [29, 0]
click at [355, 168] on strong "USSYS1083760" at bounding box center [358, 168] width 40 height 8
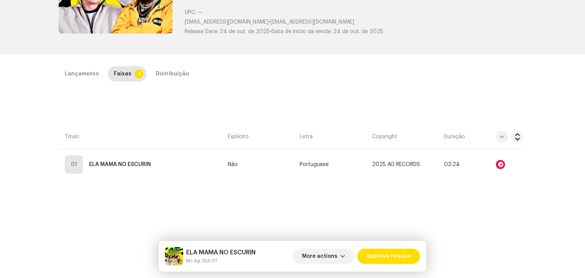
click at [141, 132] on div "Audio Recognition by Remix/Sample 12 Cover 2 Speech ! All results require revie…" at bounding box center [292, 139] width 585 height 278
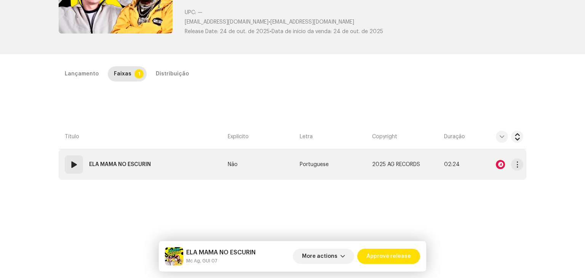
click at [70, 162] on span at bounding box center [73, 164] width 9 height 9
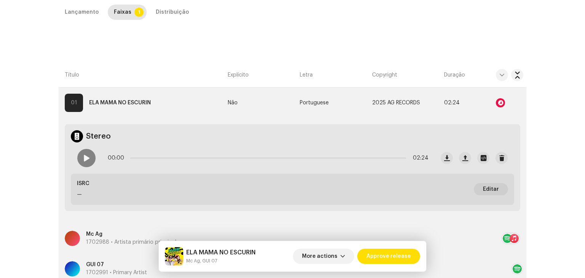
scroll to position [190, 0]
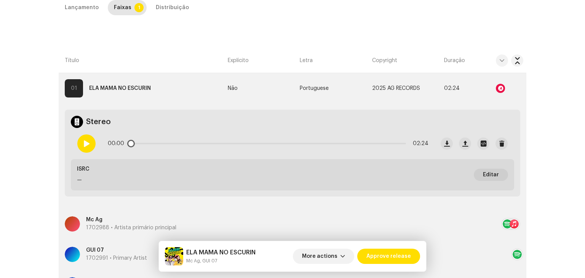
click at [89, 138] on div at bounding box center [86, 143] width 18 height 18
click at [202, 143] on p-slider at bounding box center [268, 144] width 276 height 2
click at [88, 143] on div at bounding box center [86, 143] width 18 height 18
click at [83, 147] on div at bounding box center [86, 143] width 18 height 18
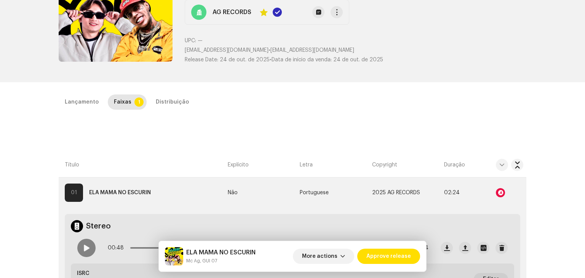
scroll to position [228, 0]
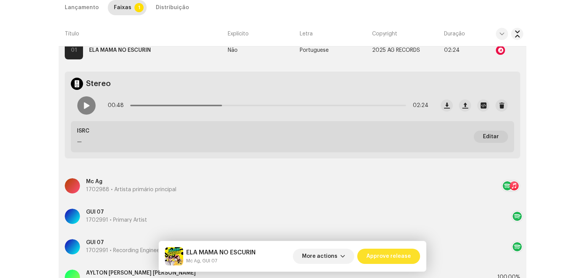
click at [390, 258] on span "Approve release" at bounding box center [388, 256] width 45 height 15
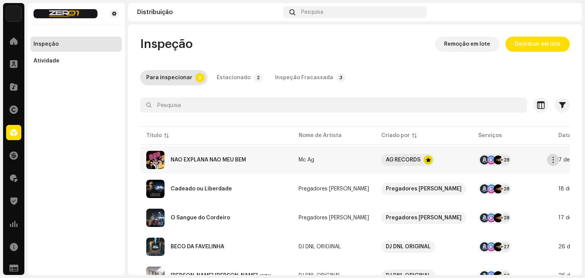
click at [551, 160] on span "button" at bounding box center [553, 160] width 6 height 6
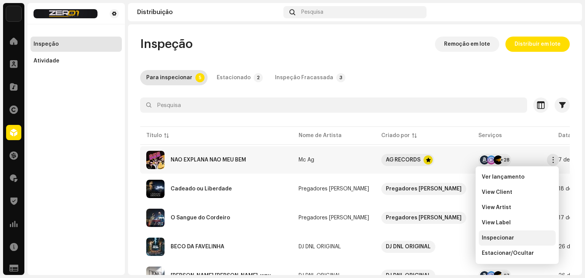
click at [511, 236] on span "Inspecionar" at bounding box center [498, 238] width 32 height 6
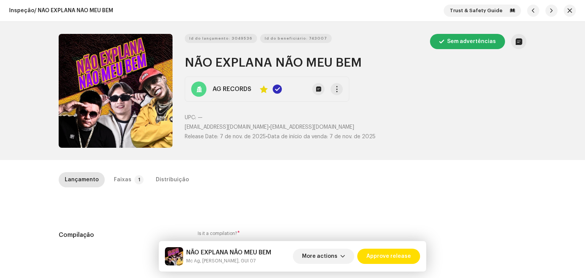
click at [116, 180] on div "Faixas" at bounding box center [123, 179] width 18 height 15
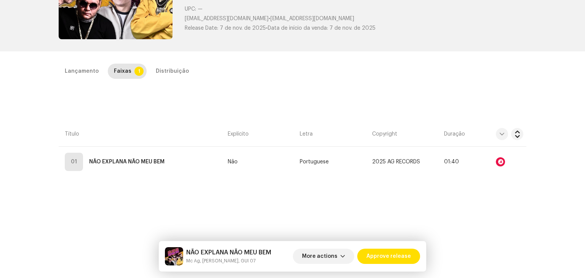
scroll to position [114, 0]
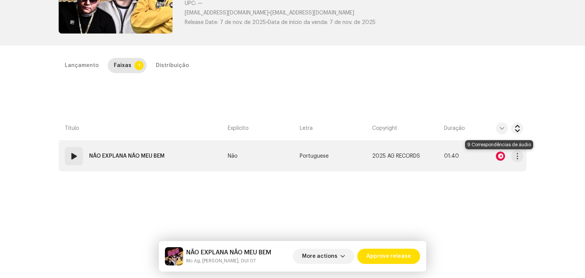
click at [500, 155] on div at bounding box center [500, 156] width 9 height 9
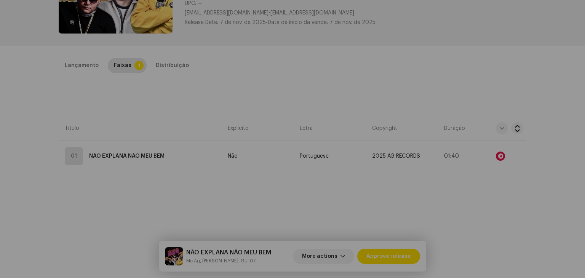
click at [485, 207] on div "Audio Recognition by Remix/Sample 9 Speech ! All results require review/listeni…" at bounding box center [292, 139] width 585 height 278
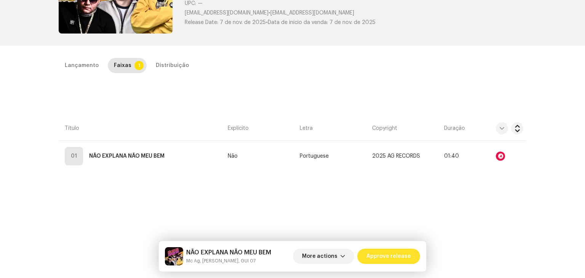
click at [404, 254] on span "Approve release" at bounding box center [388, 256] width 45 height 15
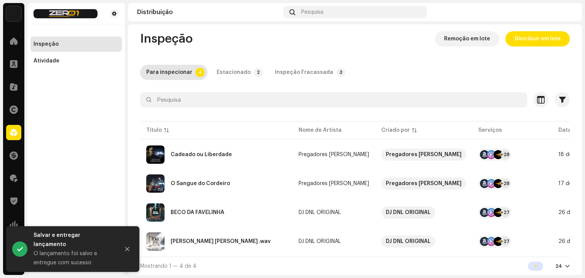
scroll to position [8, 0]
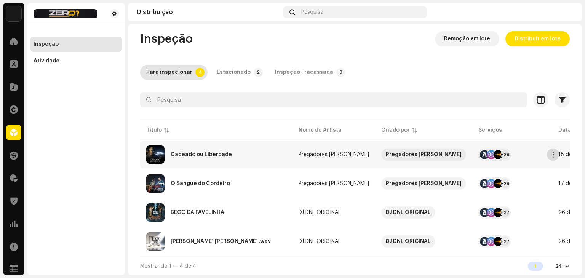
click at [553, 152] on span "button" at bounding box center [553, 155] width 6 height 6
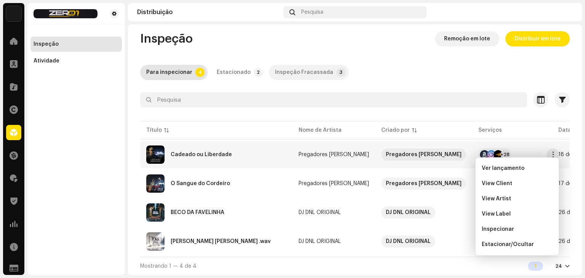
click at [292, 65] on div "Inspeção Fracassada" at bounding box center [304, 72] width 58 height 15
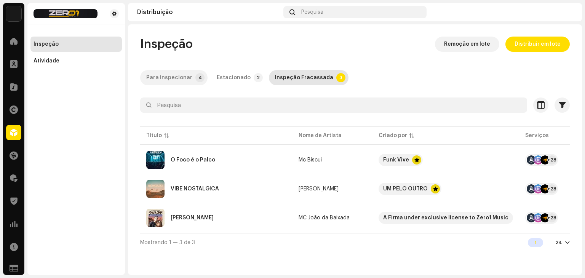
click at [169, 79] on div "Para inspecionar" at bounding box center [169, 77] width 46 height 15
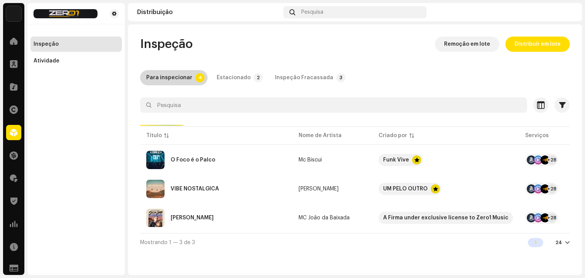
click at [169, 79] on div "Para inspecionar" at bounding box center [169, 77] width 46 height 15
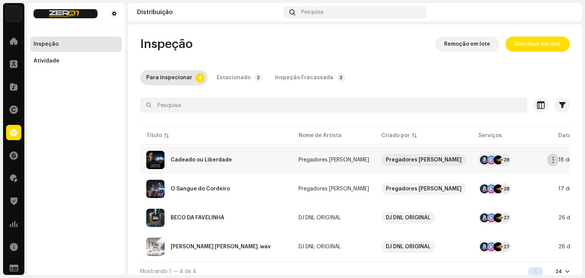
click at [556, 157] on button "button" at bounding box center [553, 160] width 12 height 12
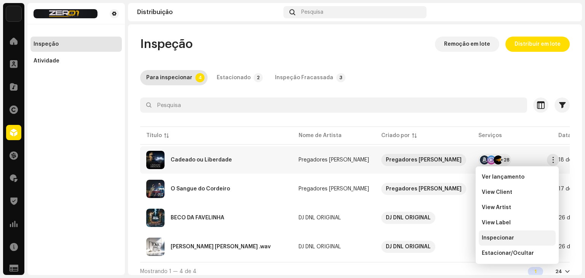
click at [513, 235] on div "Inspecionar" at bounding box center [517, 238] width 71 height 6
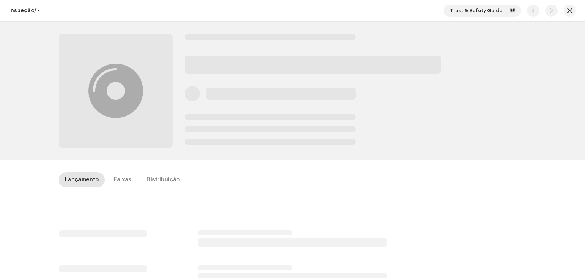
click at [513, 235] on div "Inspeção / - Trust & Safety Guide Lançamento Faixas Distribuição" at bounding box center [355, 149] width 454 height 251
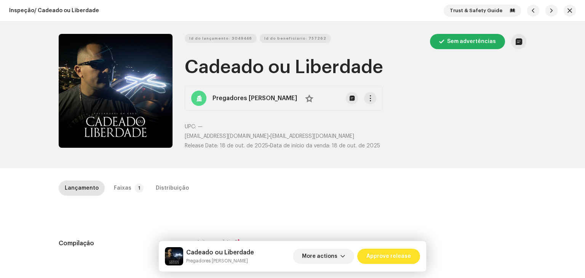
click at [394, 252] on span "Approve release" at bounding box center [388, 256] width 45 height 15
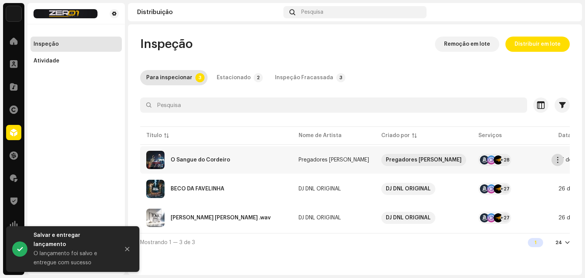
click at [562, 158] on button "button" at bounding box center [557, 160] width 12 height 12
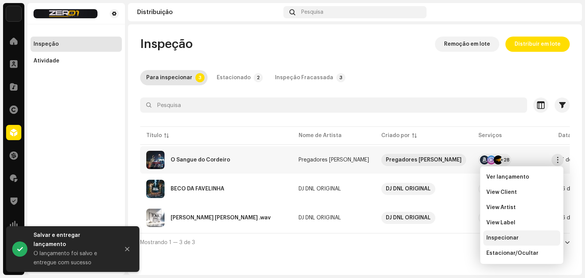
click at [512, 239] on span "Inspecionar" at bounding box center [502, 238] width 32 height 6
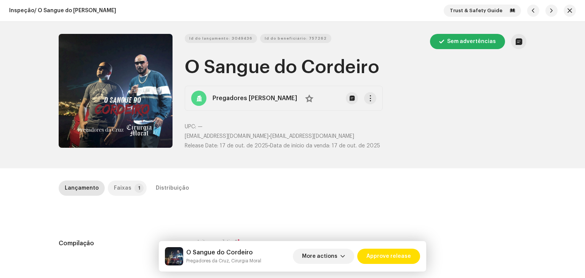
click at [125, 185] on div "Faixas" at bounding box center [123, 187] width 18 height 15
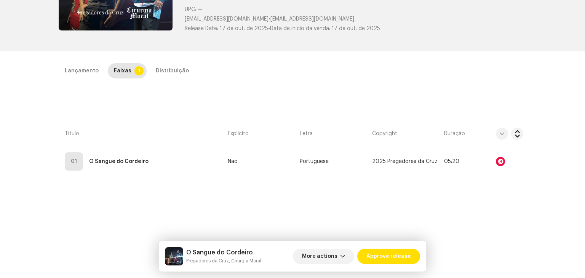
scroll to position [152, 0]
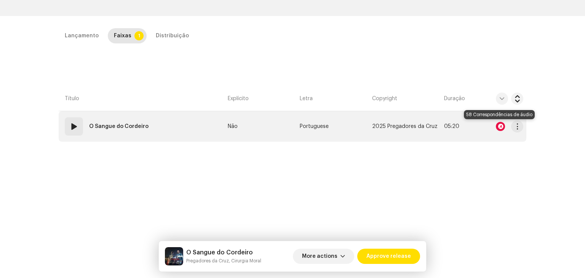
click at [498, 125] on div at bounding box center [500, 126] width 9 height 9
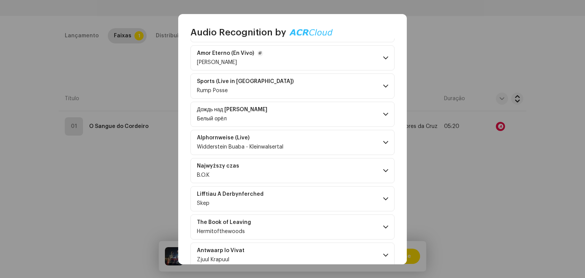
scroll to position [38, 0]
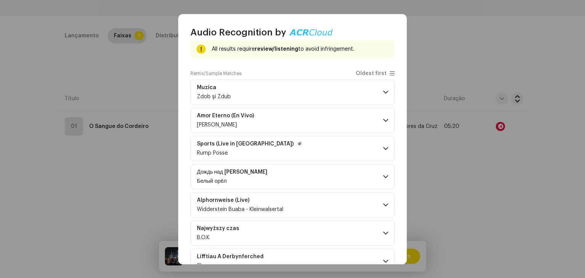
click at [315, 146] on p-accordion-header "Sports (Live in [GEOGRAPHIC_DATA]) Rump Posse" at bounding box center [292, 148] width 204 height 25
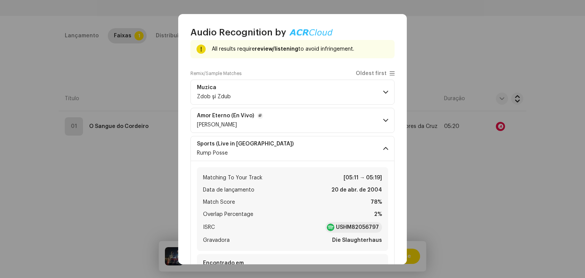
click at [317, 126] on p-accordion-header "Amor Eterno (En Vivo) [PERSON_NAME]" at bounding box center [292, 120] width 204 height 25
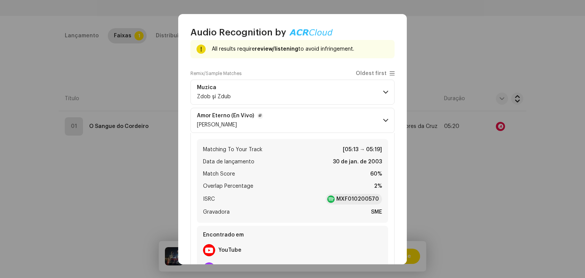
click at [317, 126] on p-accordion-header "Amor Eterno (En Vivo) [PERSON_NAME]" at bounding box center [292, 120] width 204 height 25
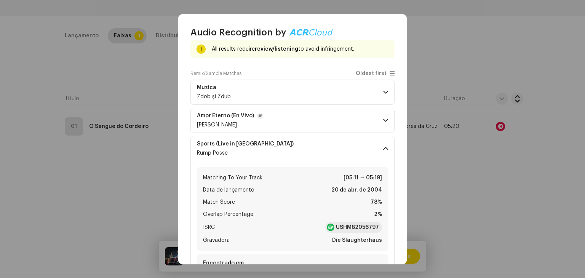
click at [383, 120] on span at bounding box center [385, 120] width 5 height 6
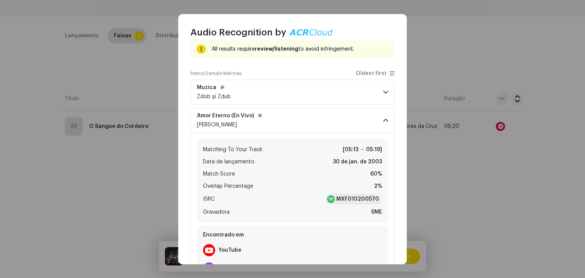
click at [383, 93] on span at bounding box center [385, 92] width 5 height 6
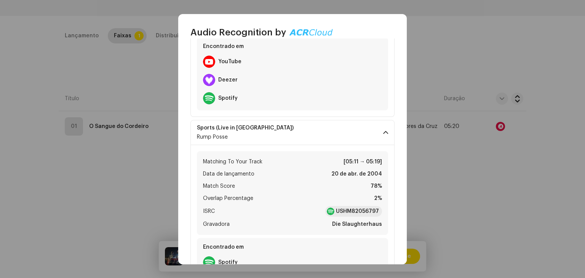
scroll to position [647, 0]
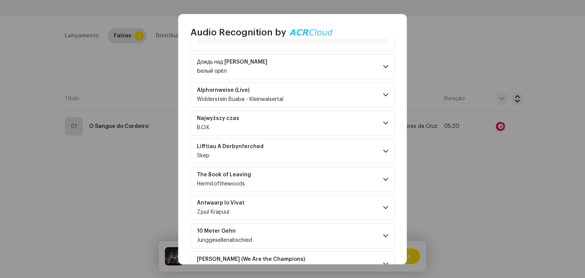
click at [383, 93] on span at bounding box center [385, 95] width 5 height 6
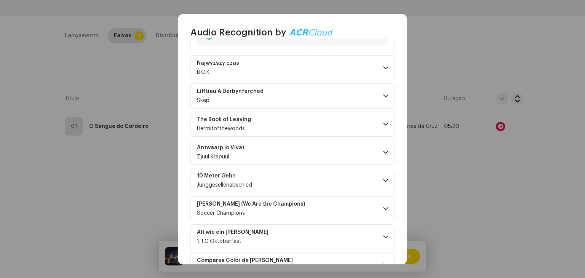
scroll to position [876, 0]
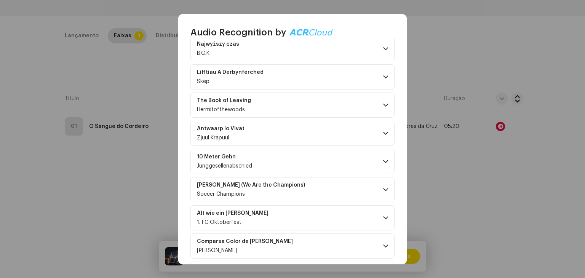
click at [381, 93] on p-accordion-header "The Book of Leaving Hermitofthewoods" at bounding box center [292, 105] width 204 height 25
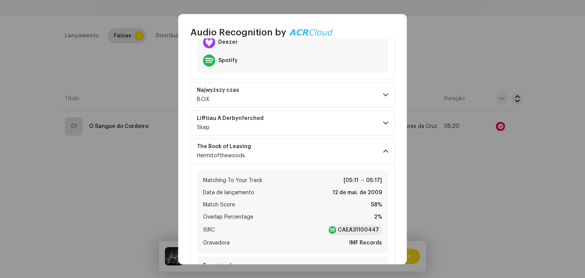
scroll to position [838, 0]
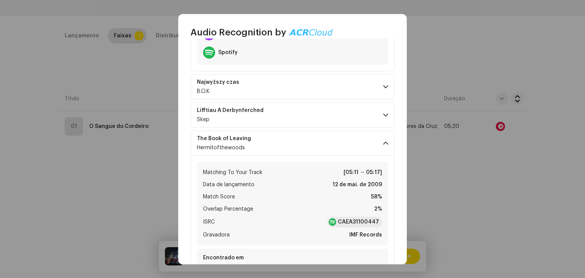
click at [381, 93] on p-accordion-header "Najwyższy czas B.O.K" at bounding box center [292, 86] width 204 height 25
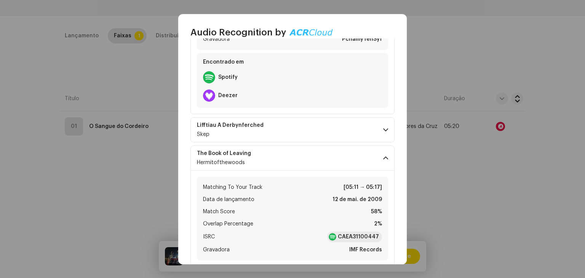
scroll to position [990, 0]
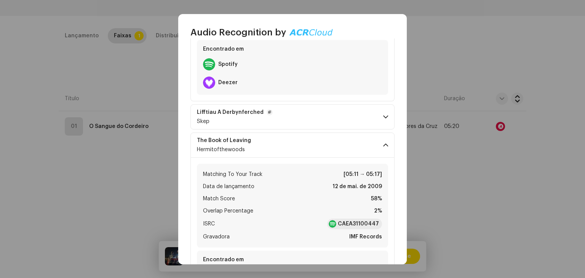
click at [382, 111] on p-accordion-header "Lifftiau A Derbynferched Skep" at bounding box center [292, 116] width 204 height 25
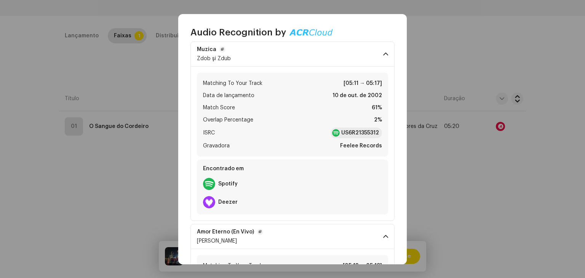
scroll to position [38, 0]
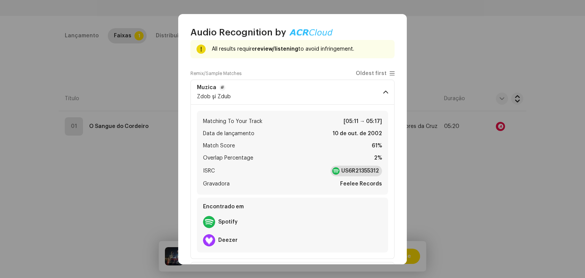
click at [359, 169] on strong "US6R21355312" at bounding box center [360, 171] width 38 height 8
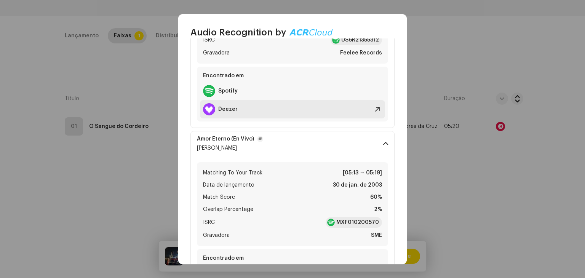
scroll to position [267, 0]
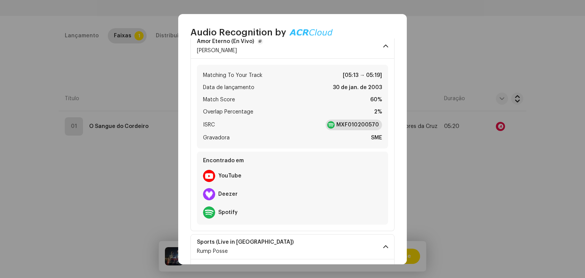
click at [351, 121] on strong "MXF010200570" at bounding box center [357, 125] width 43 height 8
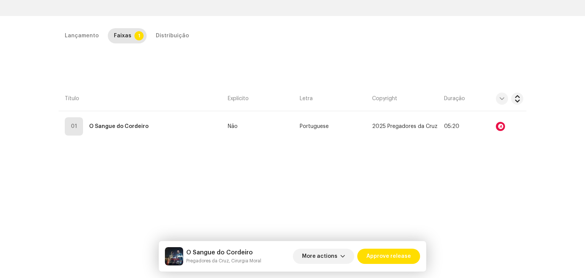
click at [111, 198] on div "Audio Recognition by Remix/Sample 58 Speech ! All results require review/listen…" at bounding box center [292, 139] width 585 height 278
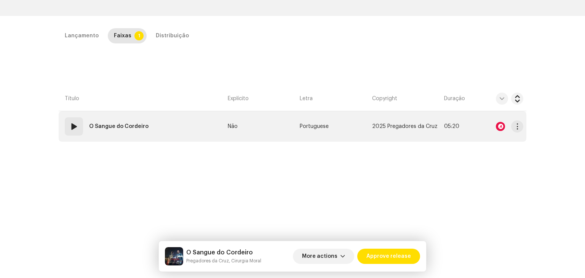
click at [72, 121] on div "01" at bounding box center [74, 126] width 18 height 18
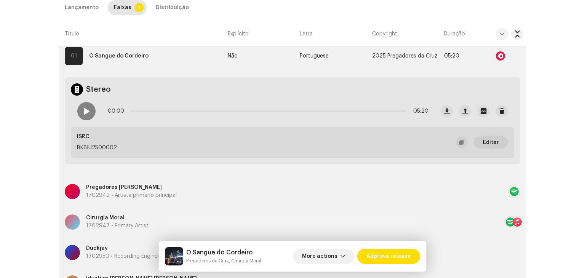
scroll to position [222, 0]
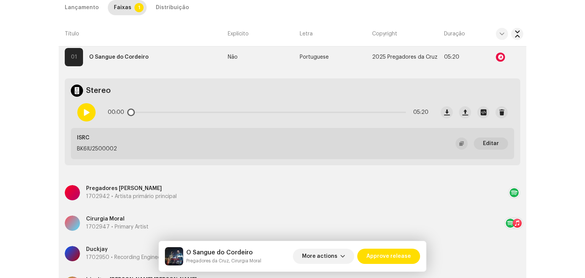
click at [89, 116] on div at bounding box center [86, 112] width 18 height 18
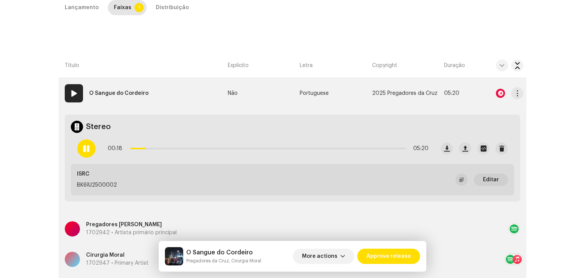
scroll to position [184, 0]
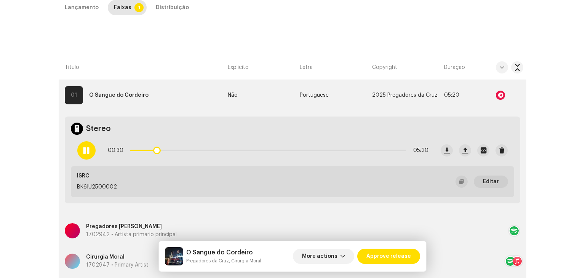
click at [97, 150] on div "00:30 05:20" at bounding box center [252, 150] width 363 height 30
click at [84, 151] on span at bounding box center [86, 150] width 6 height 6
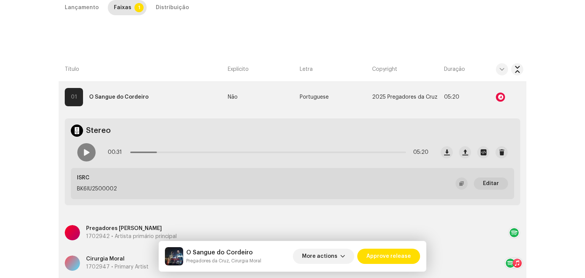
scroll to position [145, 0]
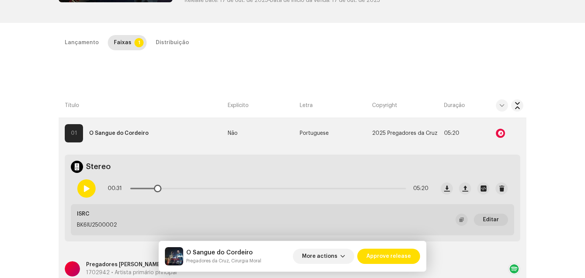
click at [89, 190] on div at bounding box center [86, 188] width 18 height 18
click at [198, 190] on div "00:32 05:20" at bounding box center [268, 188] width 321 height 15
click at [218, 186] on div "00:33 05:20" at bounding box center [268, 188] width 321 height 15
click at [220, 188] on p-slider at bounding box center [268, 189] width 276 height 2
click at [396, 258] on span "Approve release" at bounding box center [388, 256] width 45 height 15
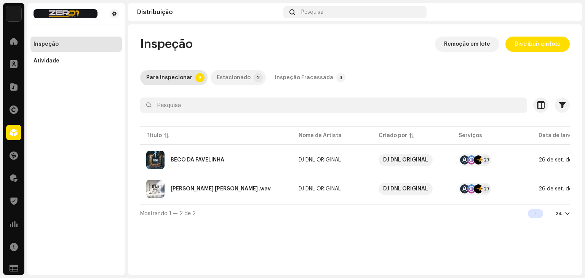
click at [235, 80] on div "Estacionado" at bounding box center [234, 77] width 34 height 15
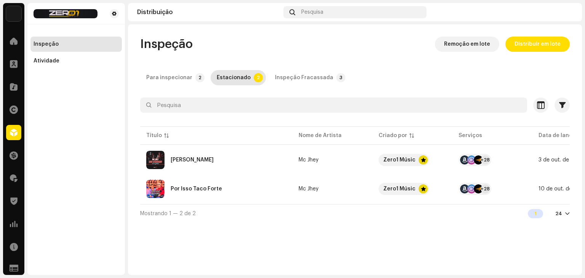
click at [298, 77] on div "Inspeção Fracassada" at bounding box center [304, 77] width 58 height 15
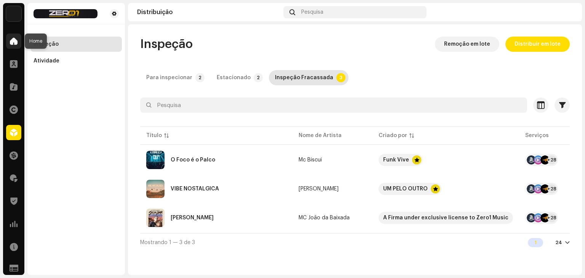
click at [9, 40] on div at bounding box center [13, 41] width 15 height 15
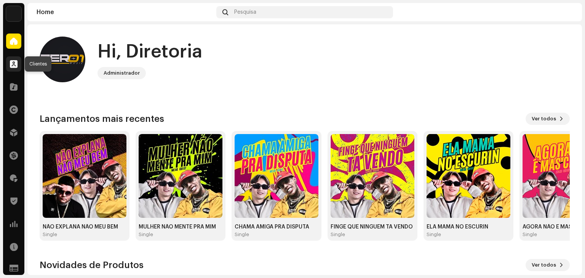
click at [14, 62] on span at bounding box center [14, 64] width 8 height 6
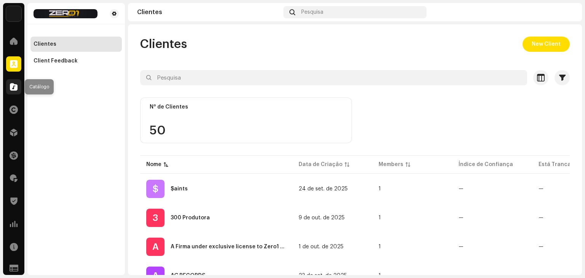
click at [15, 90] on div at bounding box center [13, 86] width 15 height 15
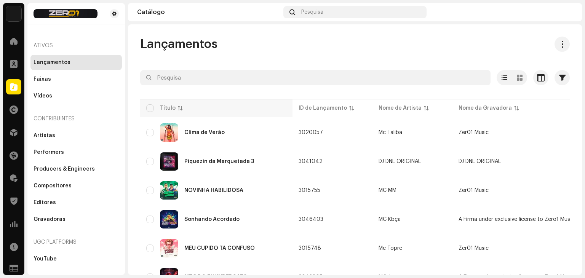
click at [154, 106] on div "Título" at bounding box center [216, 108] width 140 height 8
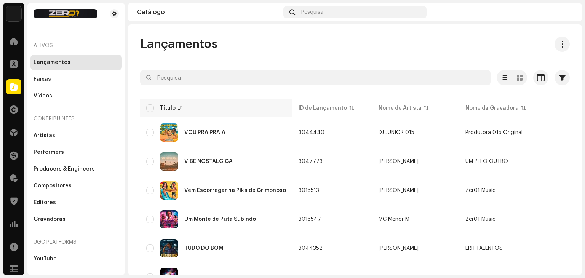
click at [146, 108] on th "Título" at bounding box center [216, 108] width 152 height 18
click at [148, 109] on input "checkbox" at bounding box center [150, 108] width 8 height 8
checkbox input "true"
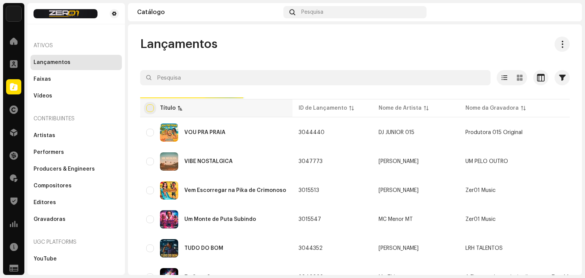
checkbox input "true"
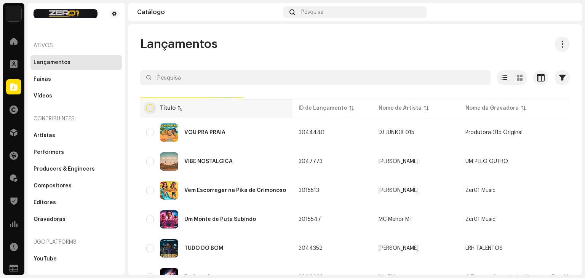
checkbox input "true"
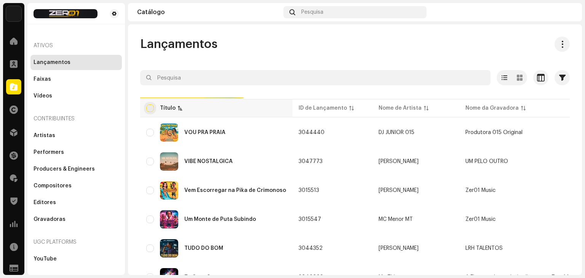
checkbox input "true"
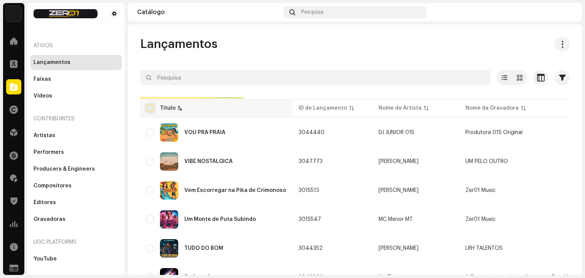
checkbox input "true"
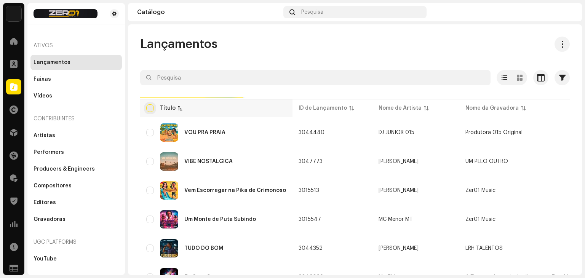
checkbox input "true"
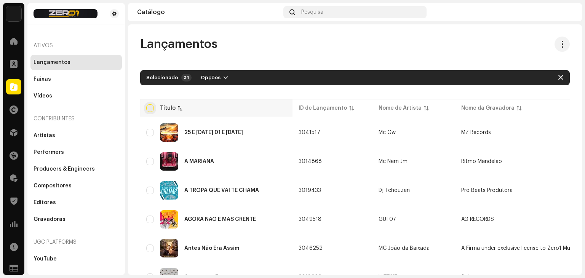
click at [148, 109] on input "checkbox" at bounding box center [150, 108] width 8 height 8
checkbox input "true"
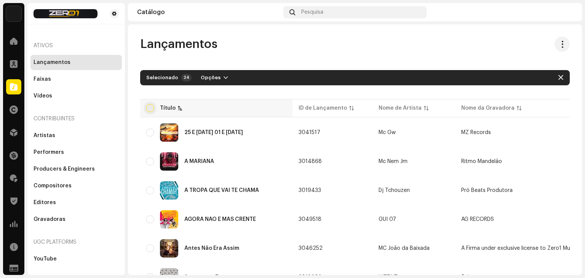
checkbox input "true"
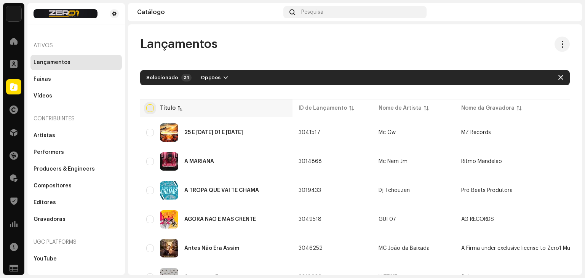
checkbox input "true"
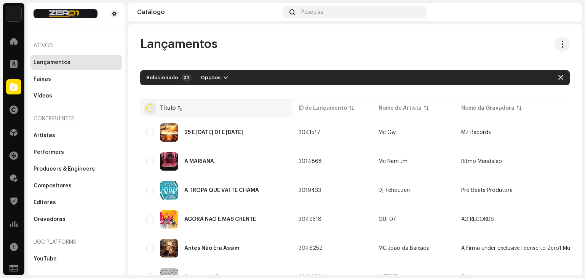
checkbox input "true"
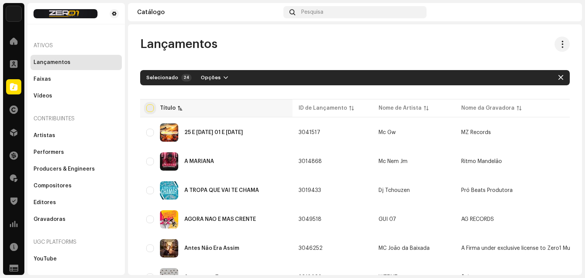
checkbox input "true"
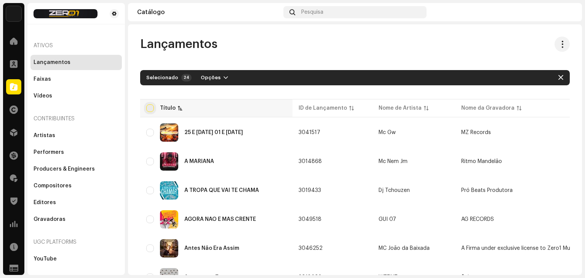
checkbox input "true"
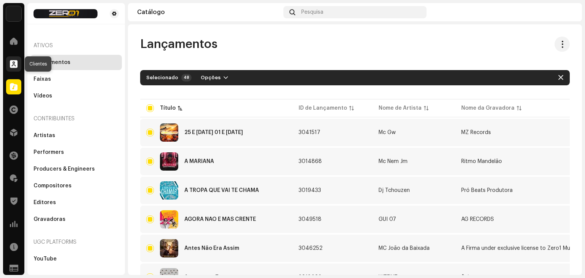
click at [14, 67] on span at bounding box center [14, 64] width 8 height 6
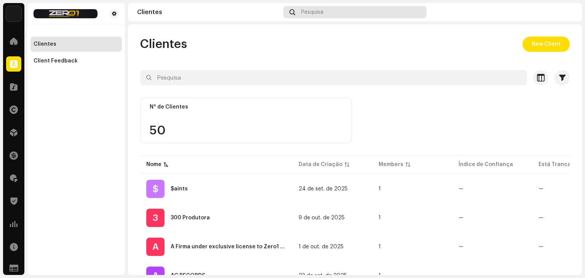
click at [331, 14] on div "Pesquisa" at bounding box center [354, 12] width 143 height 12
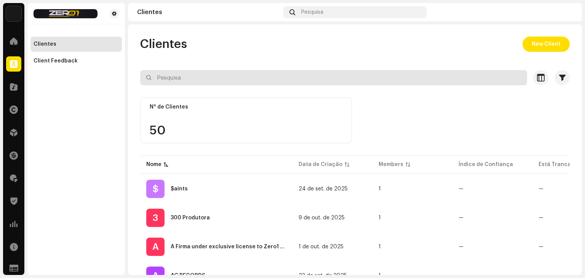
click at [219, 72] on input "text" at bounding box center [333, 77] width 387 height 15
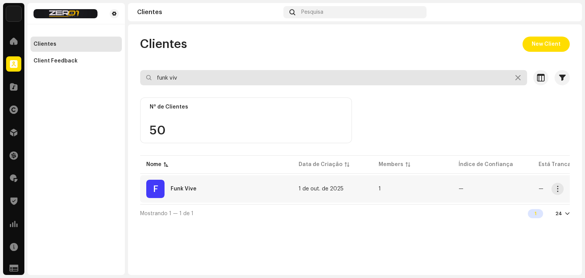
type input "funk viv"
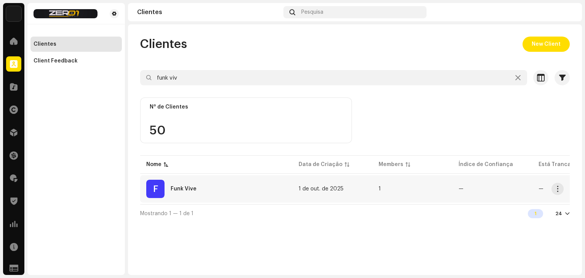
click at [212, 186] on div "F Funk Vive" at bounding box center [216, 189] width 140 height 18
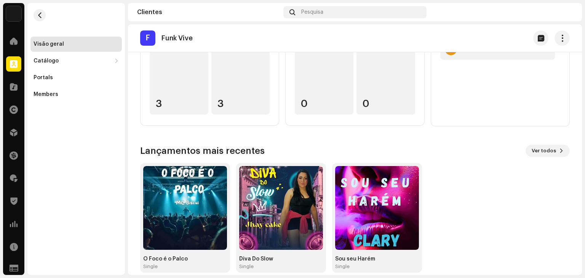
scroll to position [107, 0]
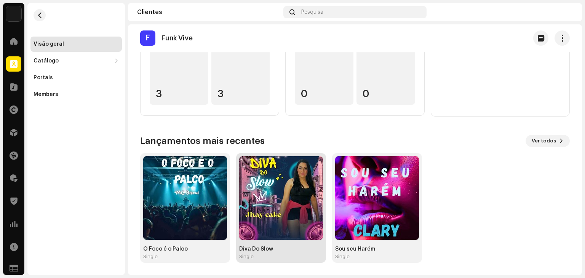
click at [262, 194] on img at bounding box center [281, 198] width 84 height 84
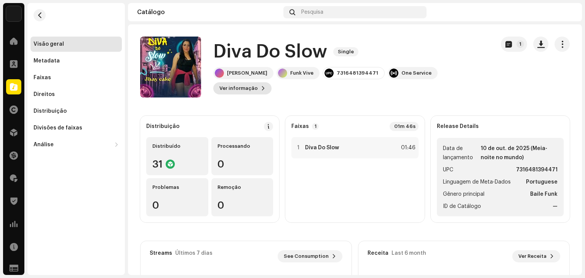
click at [258, 82] on span "Ver informação" at bounding box center [238, 88] width 38 height 15
click at [558, 38] on button "button" at bounding box center [561, 44] width 15 height 15
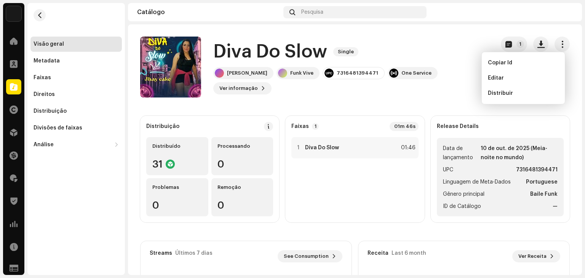
click at [458, 94] on div "Diva Do Slow Single Jhay Cake Funk Vive 7316481394471 One Service Ver informaçã…" at bounding box center [314, 67] width 348 height 61
